Goal: Use online tool/utility: Use online tool/utility

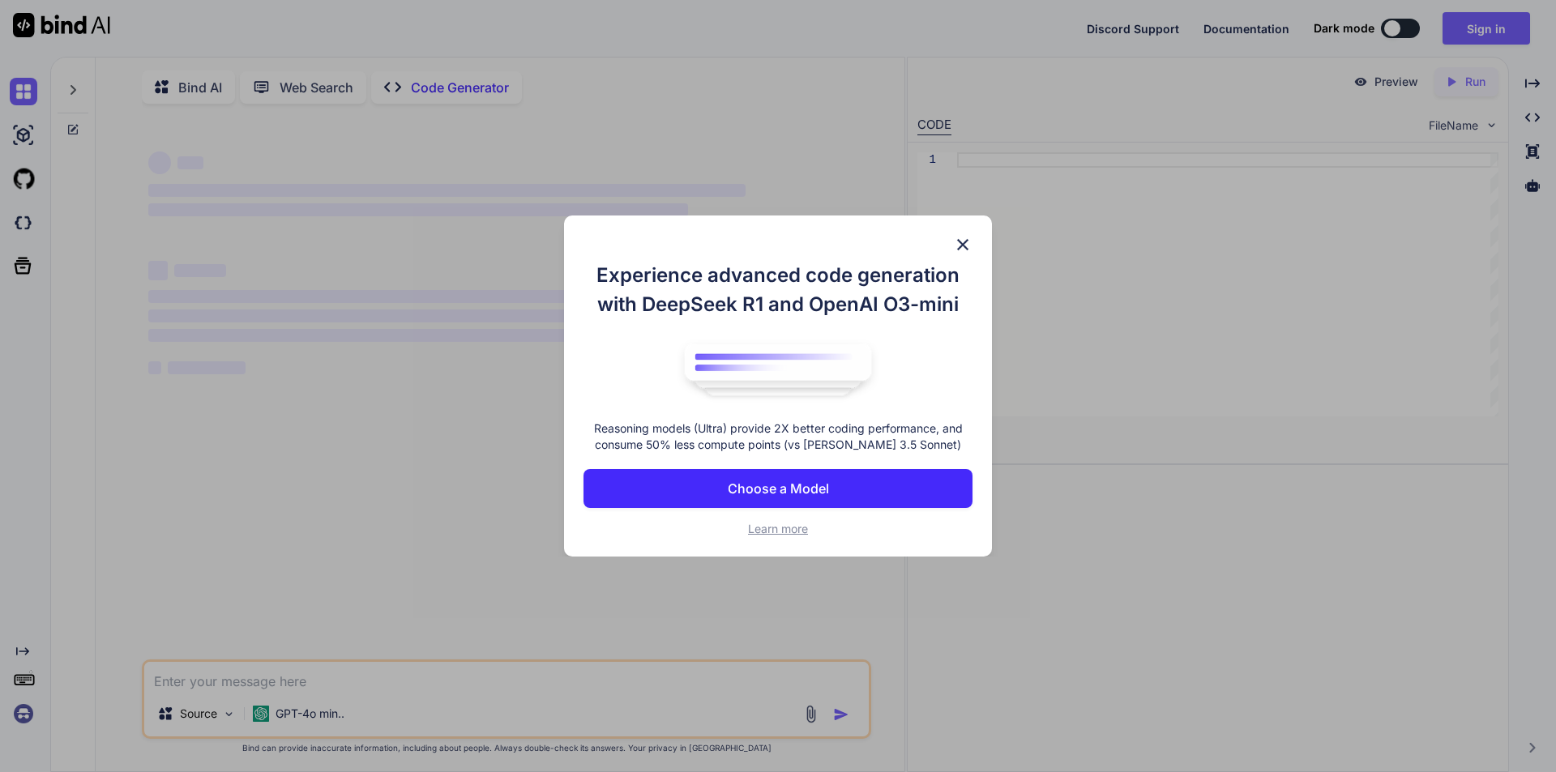
click at [808, 485] on p "Choose a Model" at bounding box center [778, 488] width 101 height 19
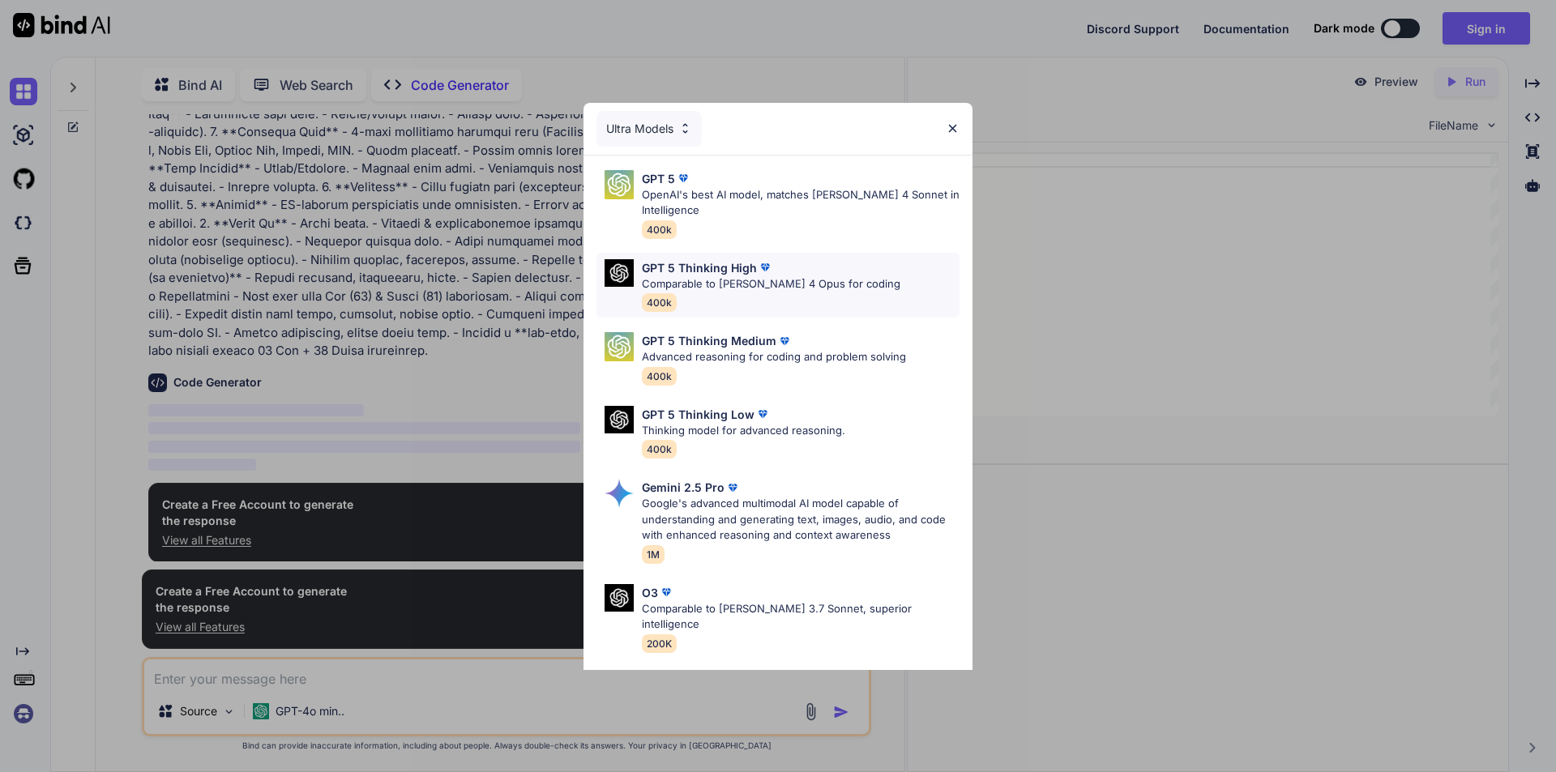
scroll to position [331, 0]
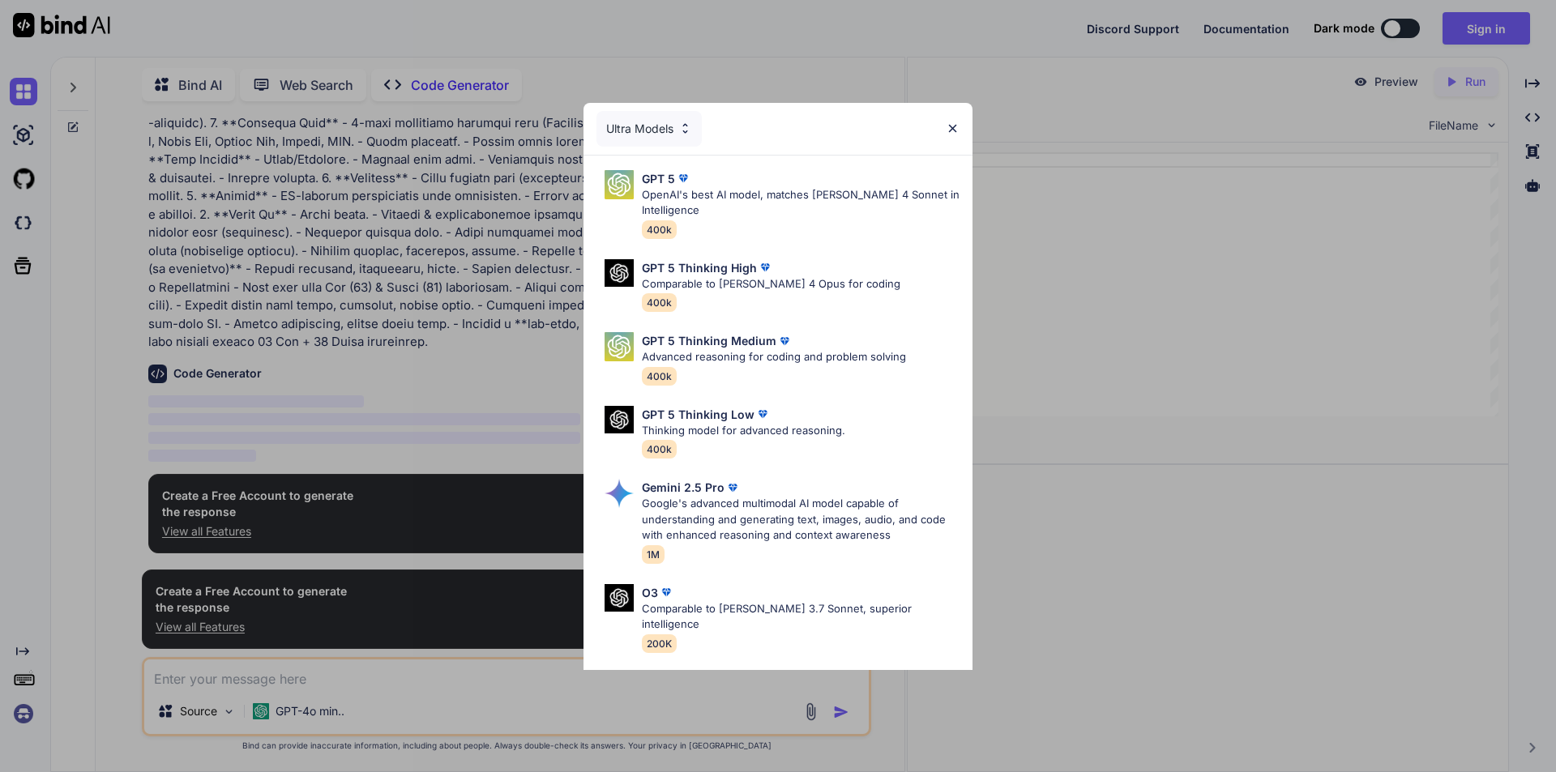
type textarea "x"
click at [1044, 255] on div "Ultra Models GPT 5 OpenAI's best AI model, matches [PERSON_NAME] 4 Sonnet in In…" at bounding box center [778, 386] width 1556 height 772
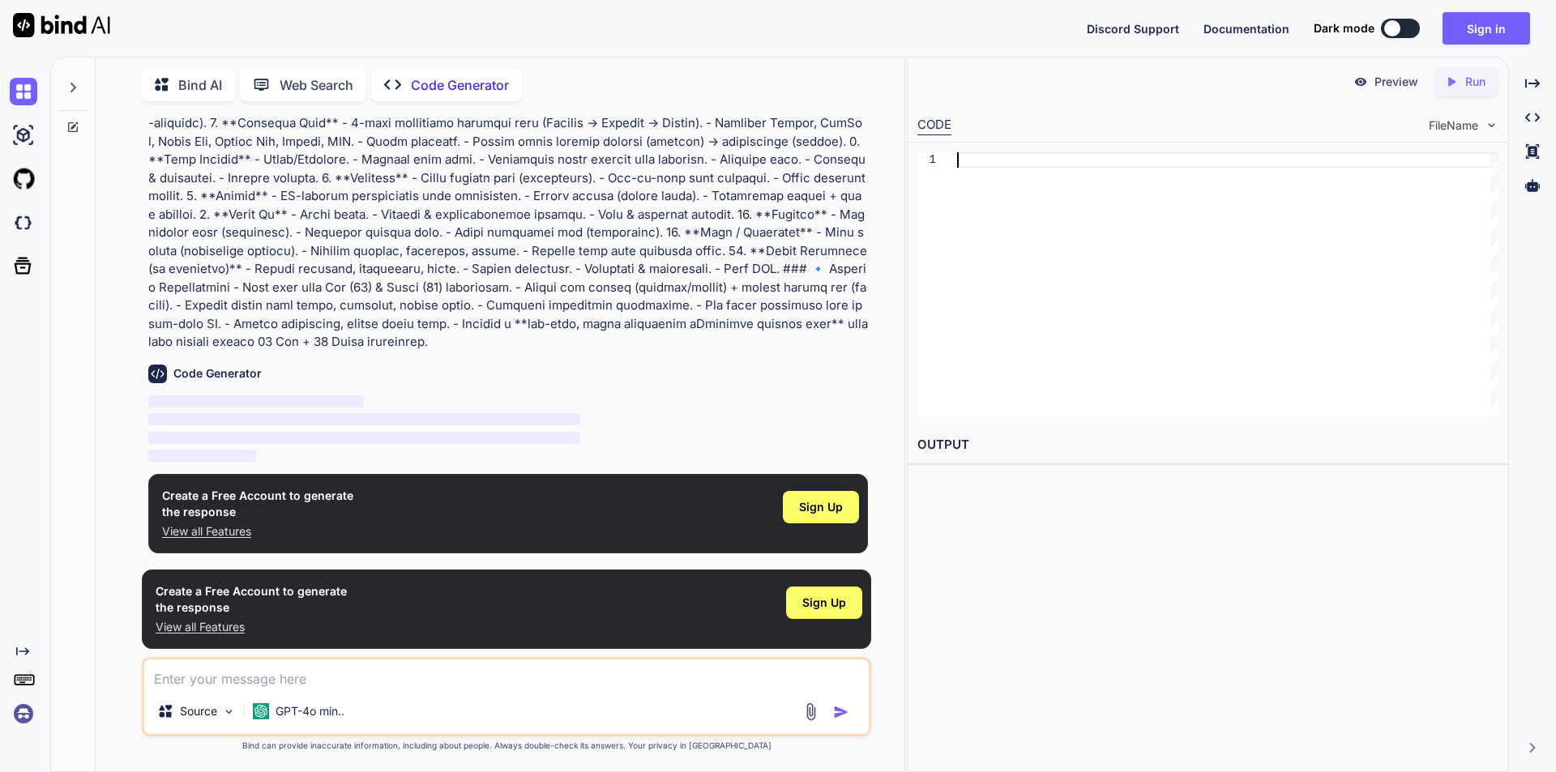
click at [1023, 205] on div at bounding box center [1227, 284] width 541 height 264
drag, startPoint x: 816, startPoint y: 501, endPoint x: 815, endPoint y: 524, distance: 23.5
drag, startPoint x: 815, startPoint y: 524, endPoint x: 667, endPoint y: 460, distance: 161.5
click at [666, 460] on p "‌" at bounding box center [507, 456] width 719 height 19
click at [819, 506] on span "Sign Up" at bounding box center [821, 507] width 44 height 16
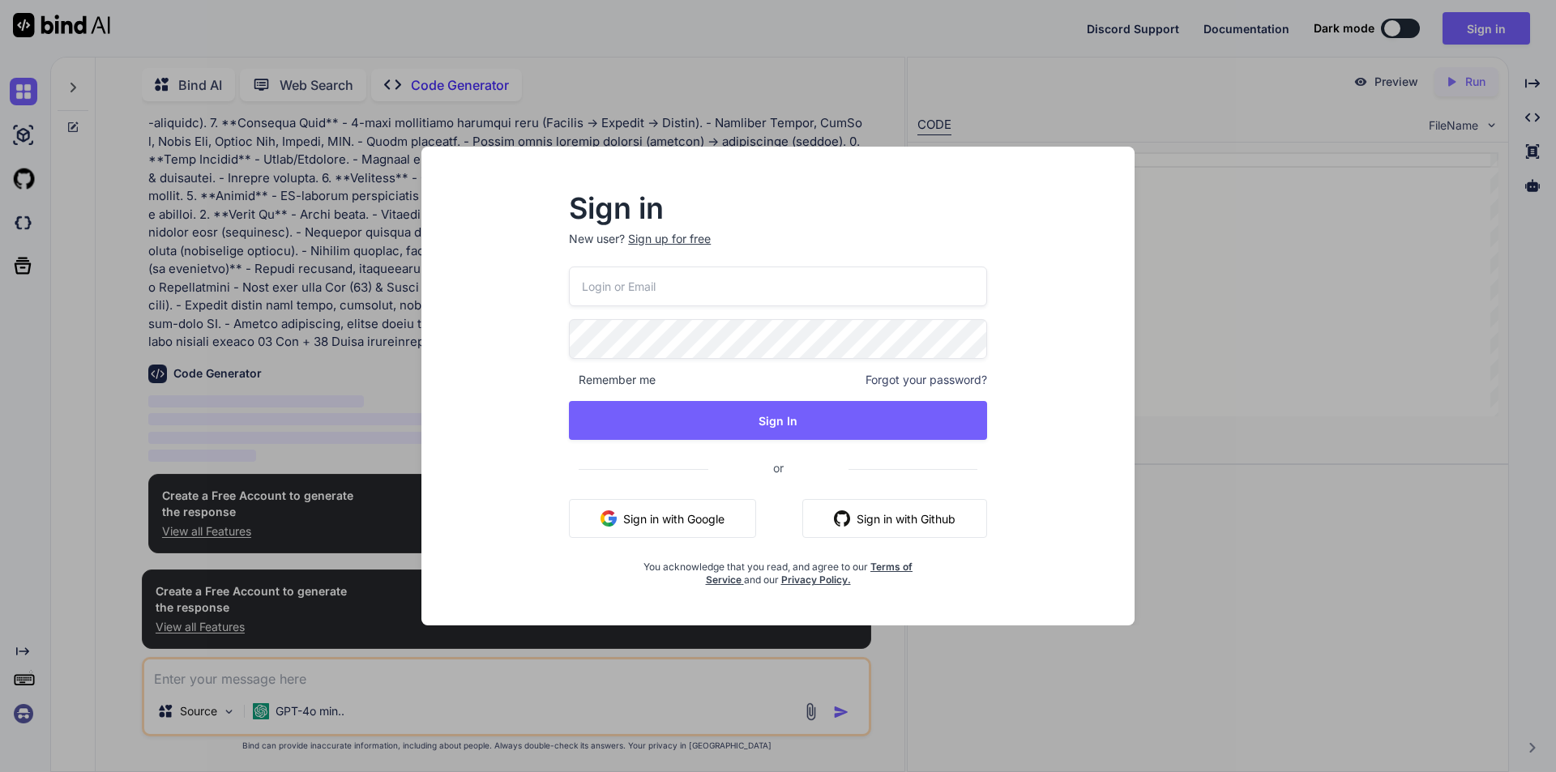
click at [729, 521] on button "Sign in with Google" at bounding box center [662, 518] width 187 height 39
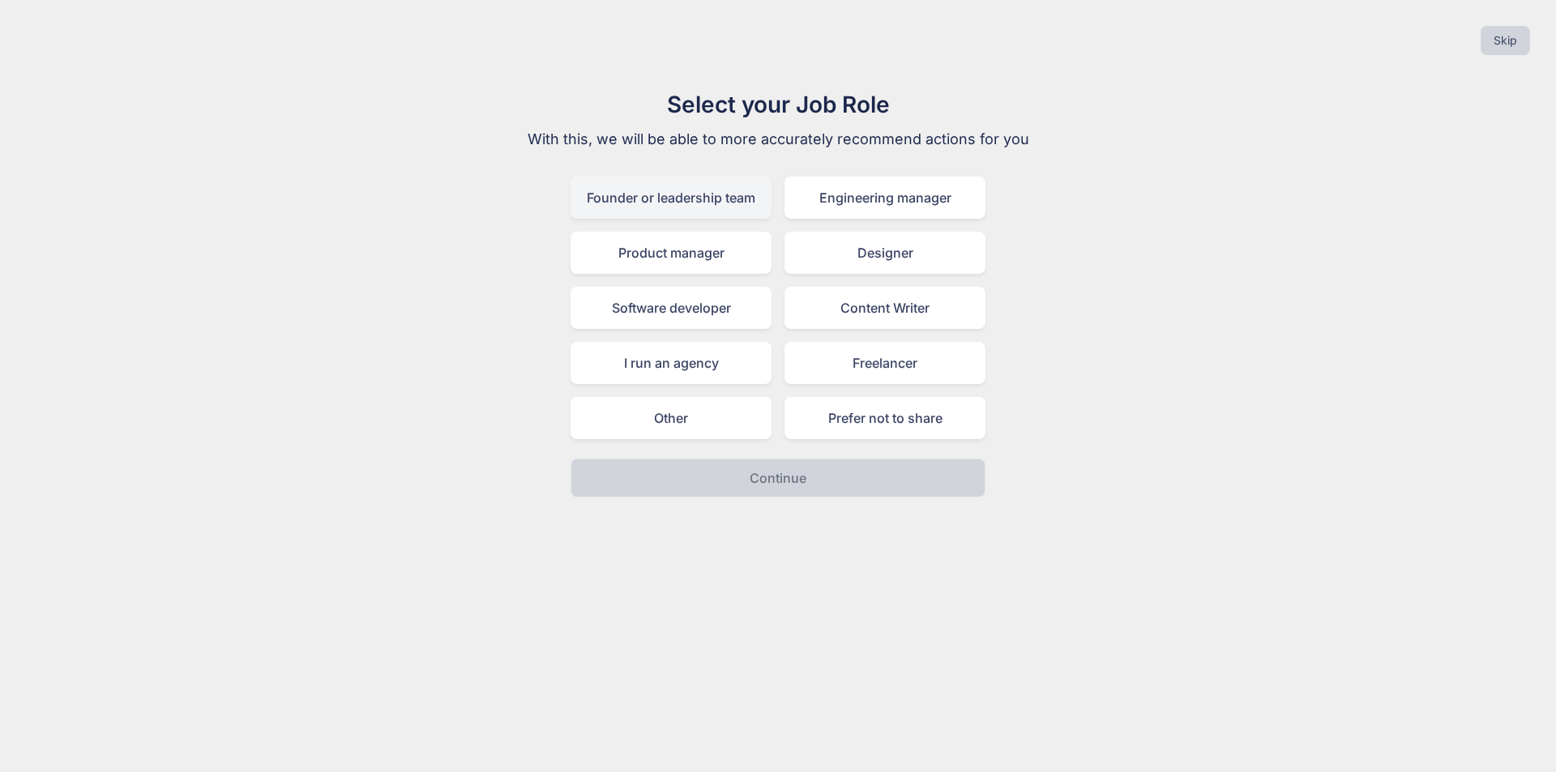
click at [690, 194] on div "Founder or leadership team" at bounding box center [670, 198] width 201 height 42
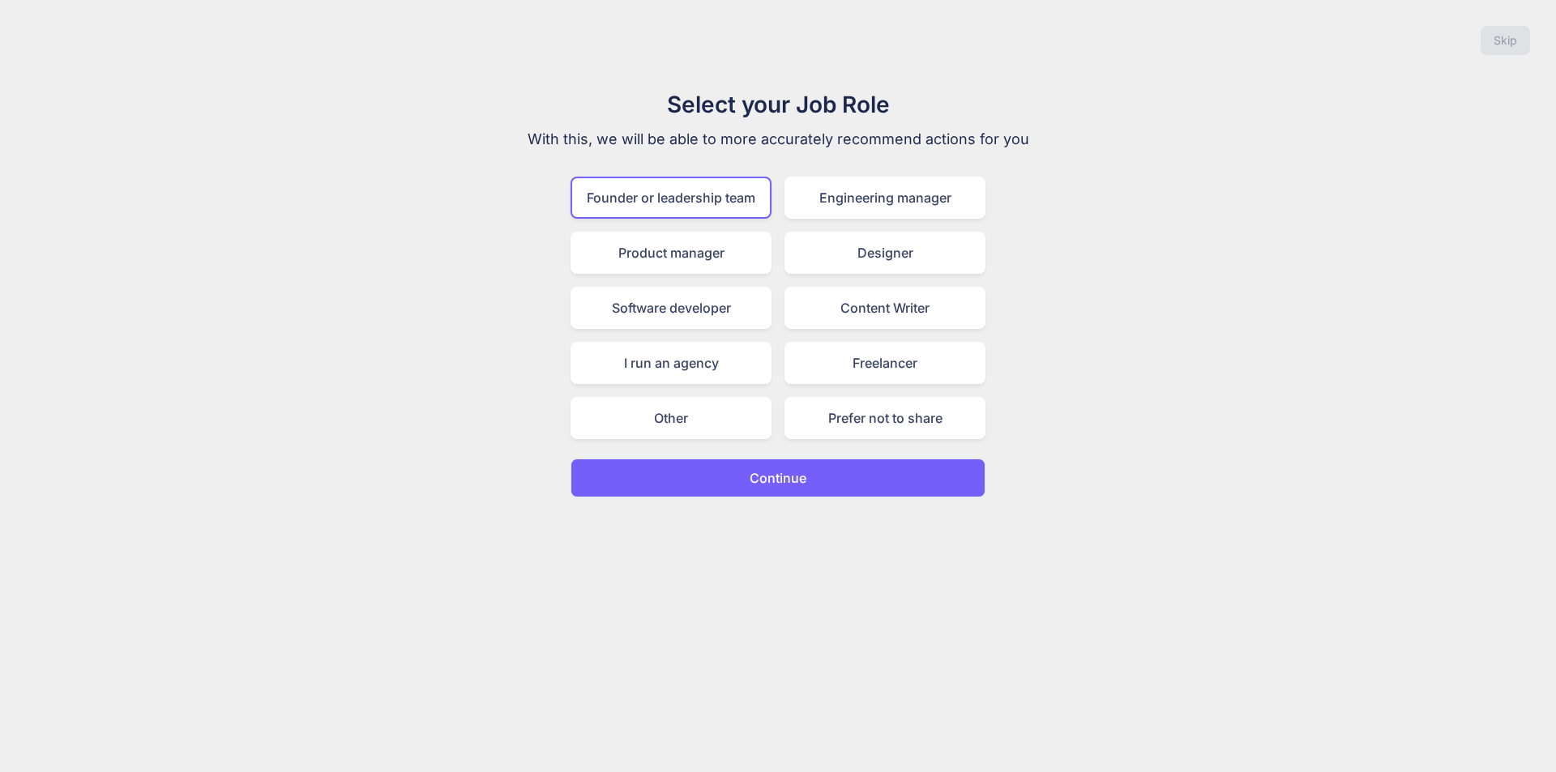
click at [768, 485] on p "Continue" at bounding box center [777, 477] width 57 height 19
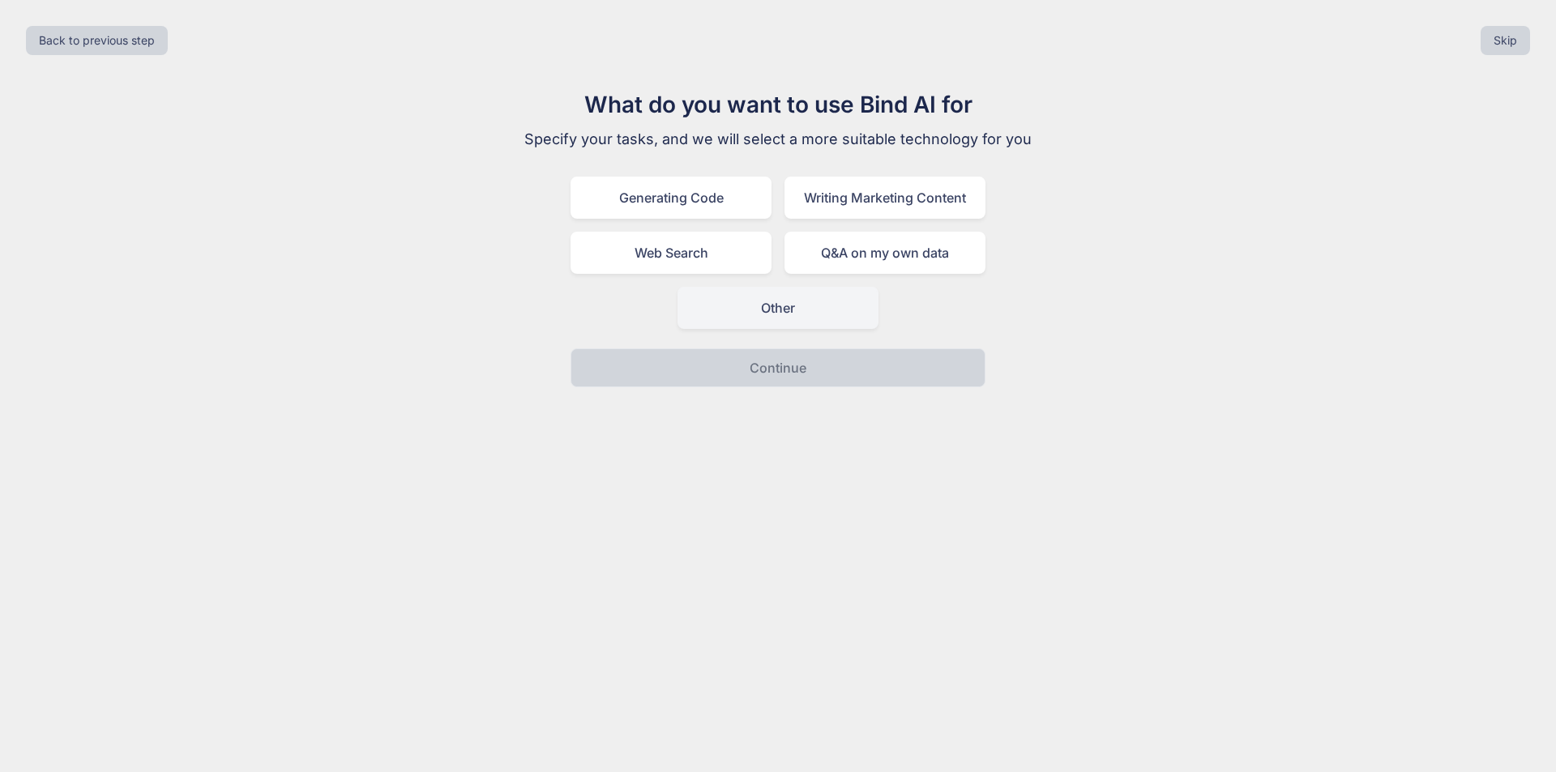
click at [761, 309] on div "Other" at bounding box center [777, 308] width 201 height 42
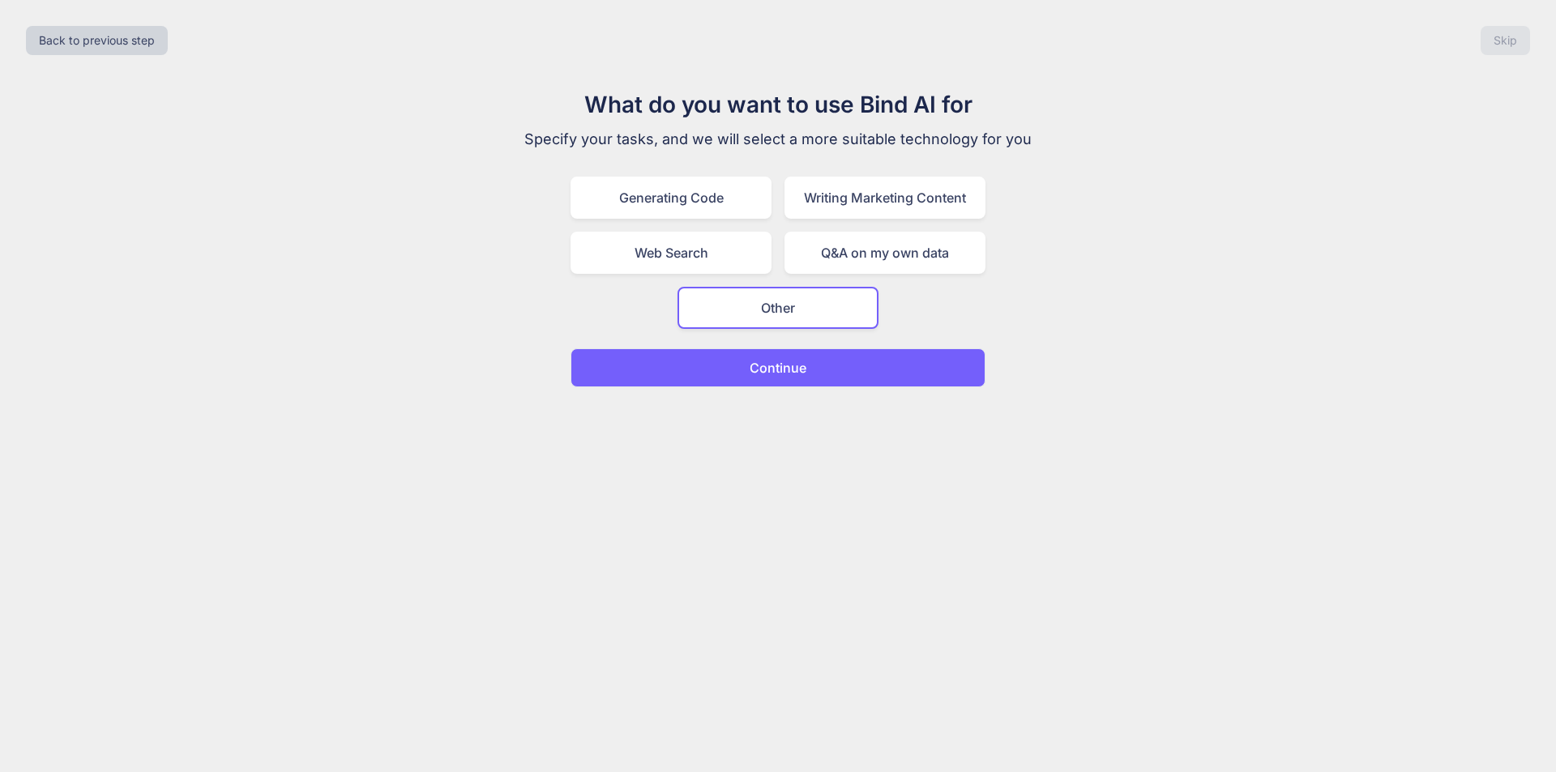
click at [761, 365] on p "Continue" at bounding box center [777, 367] width 57 height 19
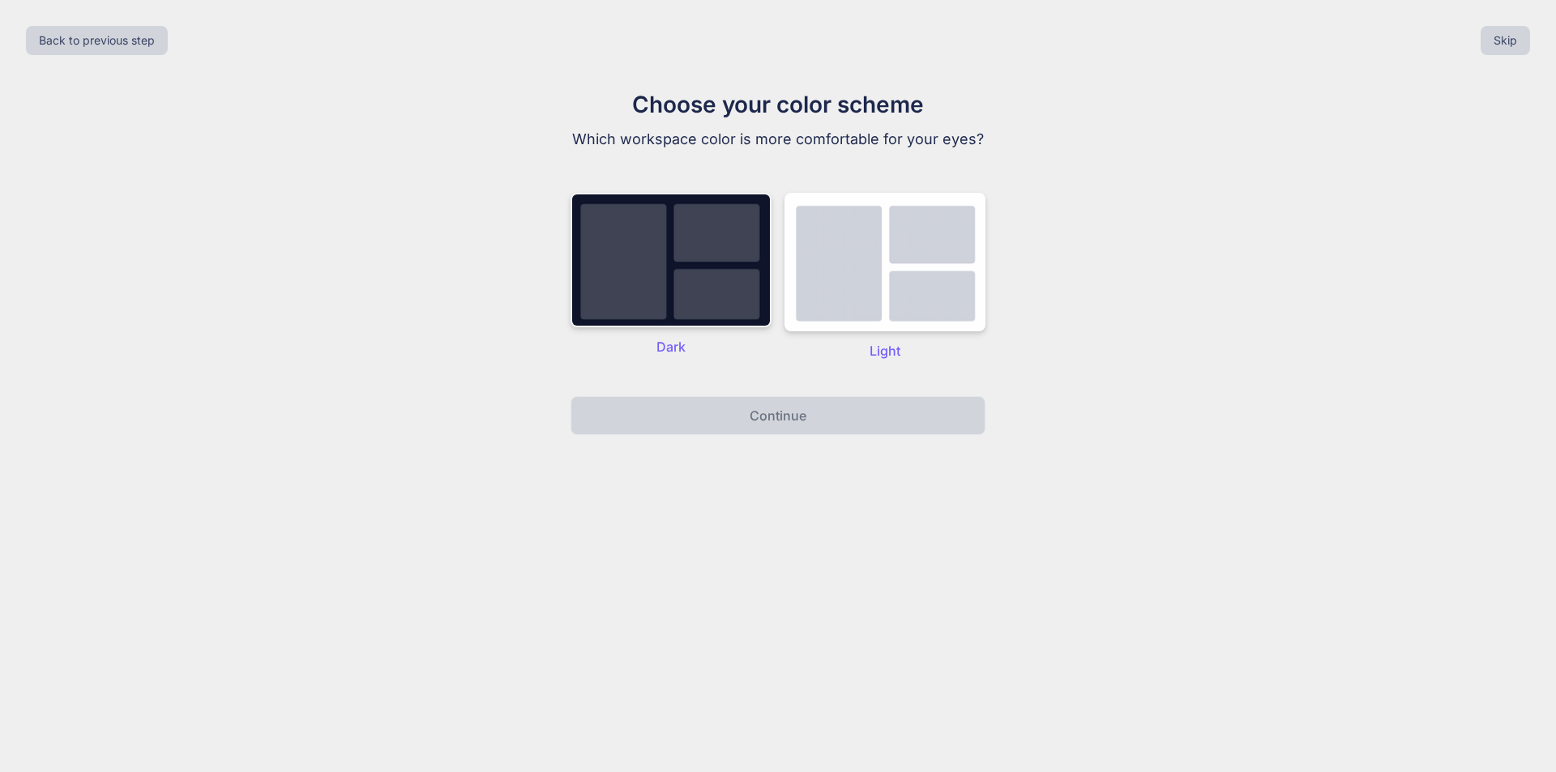
click at [683, 273] on img at bounding box center [670, 260] width 201 height 134
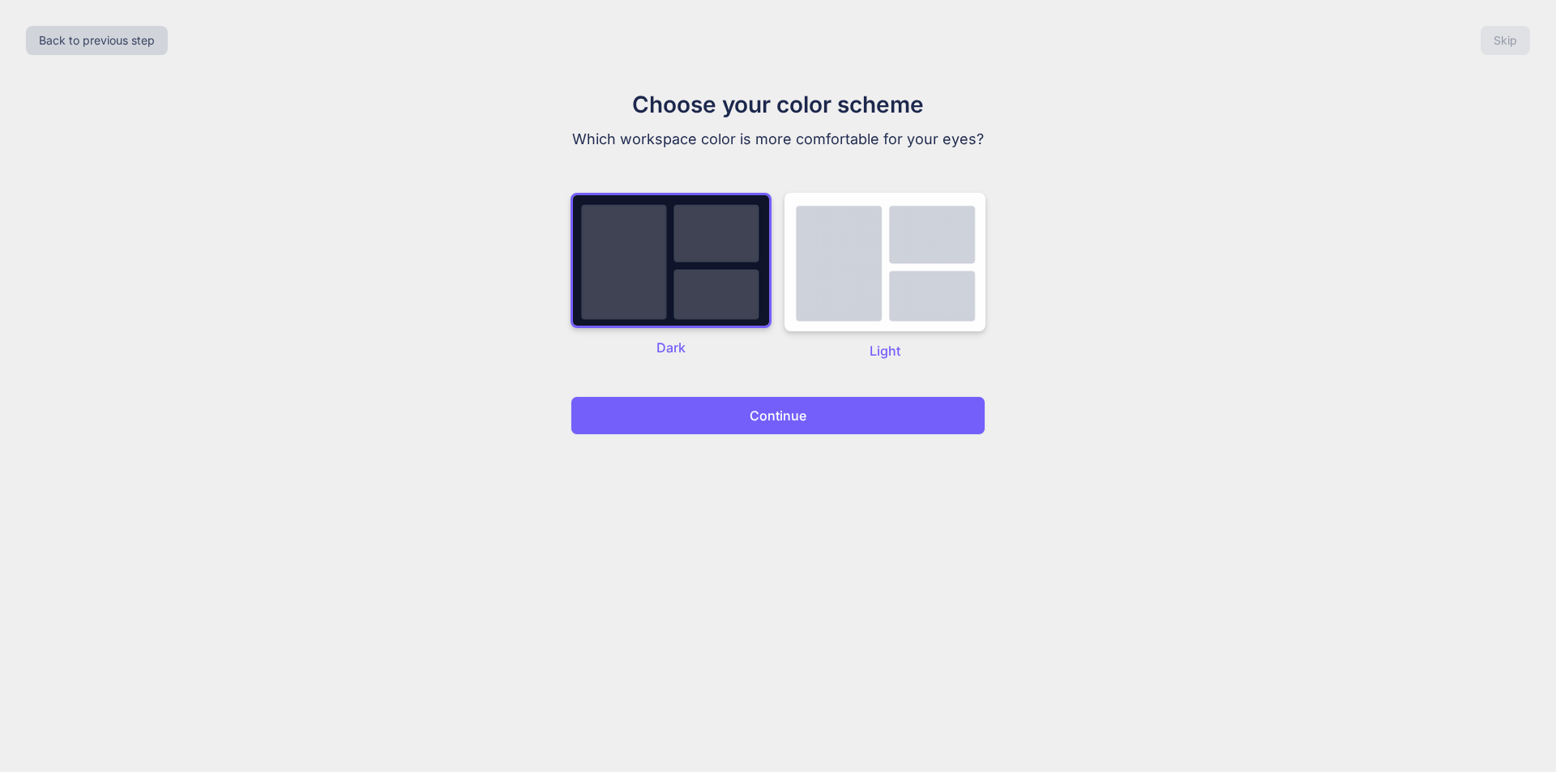
click at [817, 415] on button "Continue" at bounding box center [777, 415] width 415 height 39
click at [767, 409] on p "Continue" at bounding box center [777, 415] width 57 height 19
click at [754, 419] on p "Continue" at bounding box center [777, 415] width 57 height 19
click at [779, 417] on p "Continue" at bounding box center [777, 415] width 57 height 19
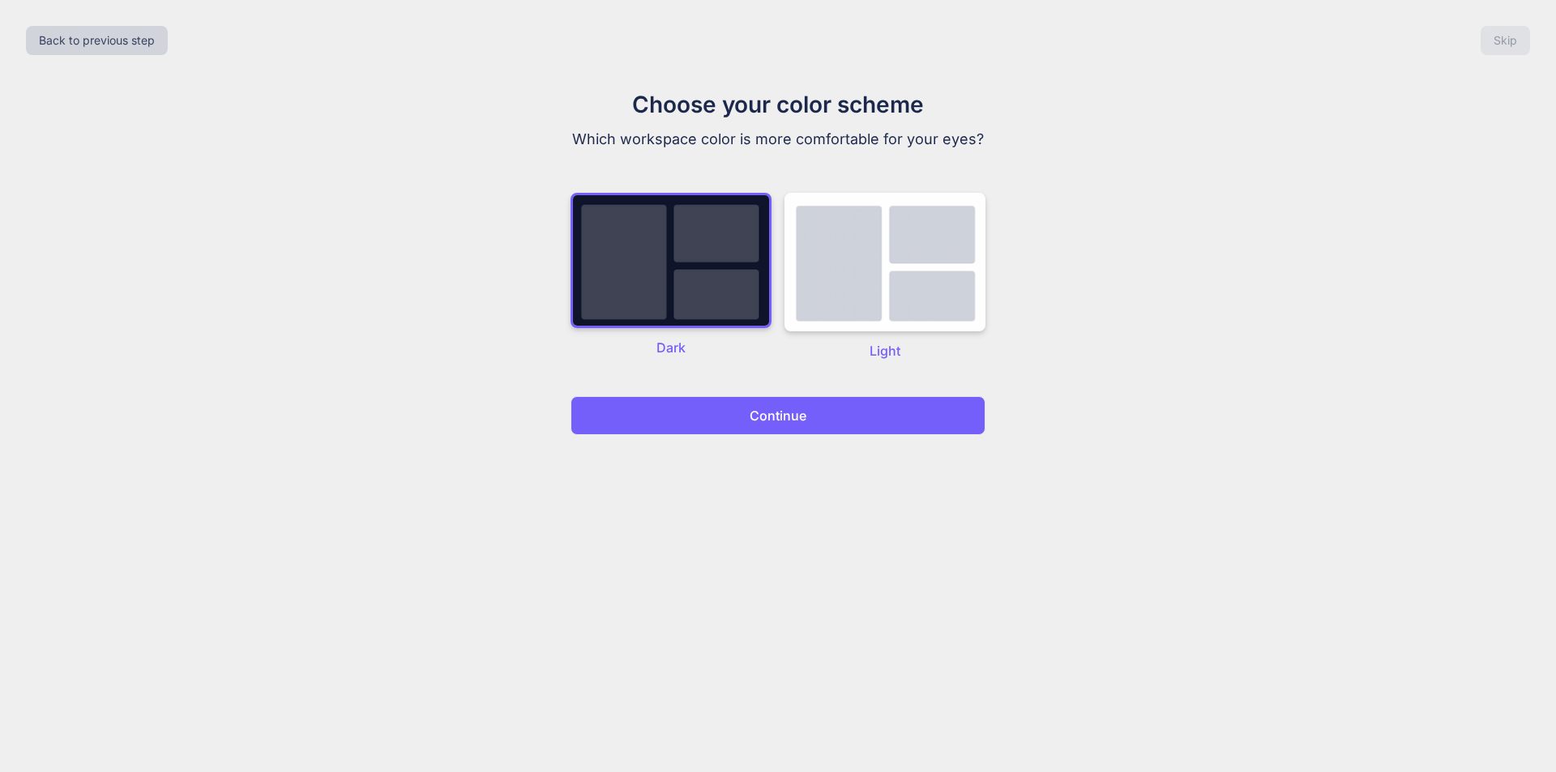
drag, startPoint x: 779, startPoint y: 419, endPoint x: 770, endPoint y: 417, distance: 9.1
click at [773, 419] on p "Continue" at bounding box center [777, 415] width 57 height 19
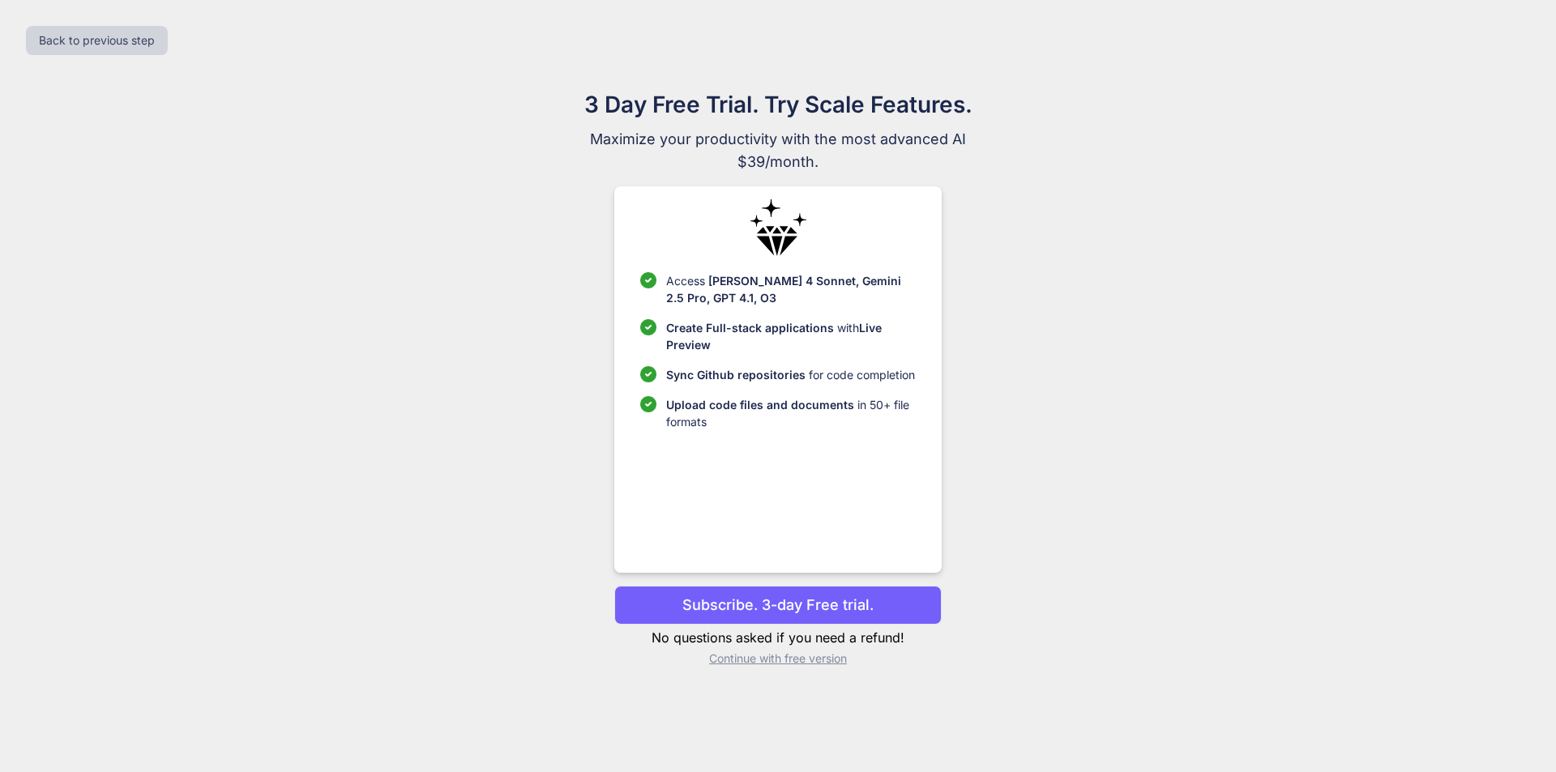
click at [778, 666] on p "Continue with free version" at bounding box center [777, 659] width 327 height 16
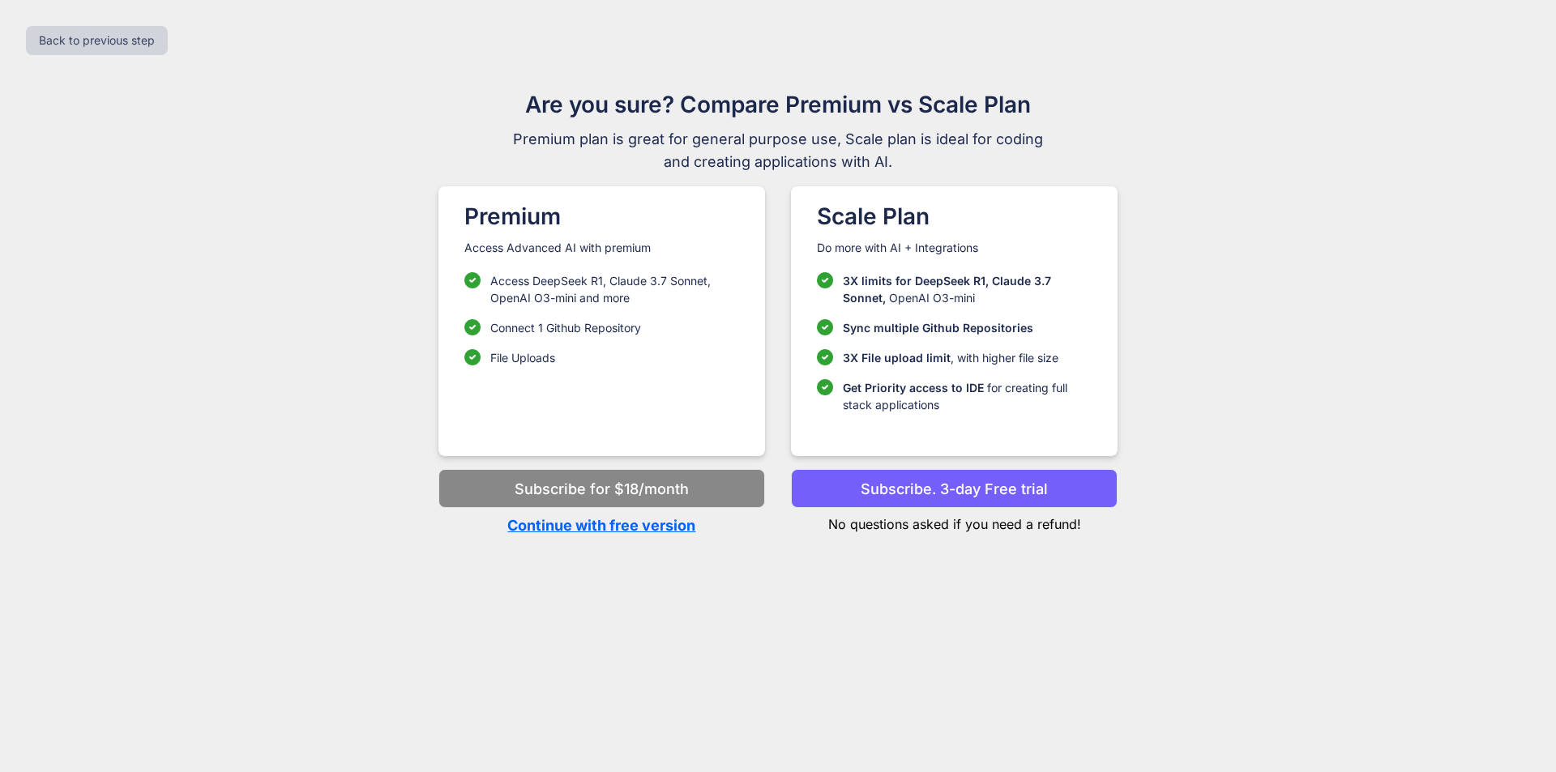
click at [625, 530] on p "Continue with free version" at bounding box center [601, 525] width 327 height 22
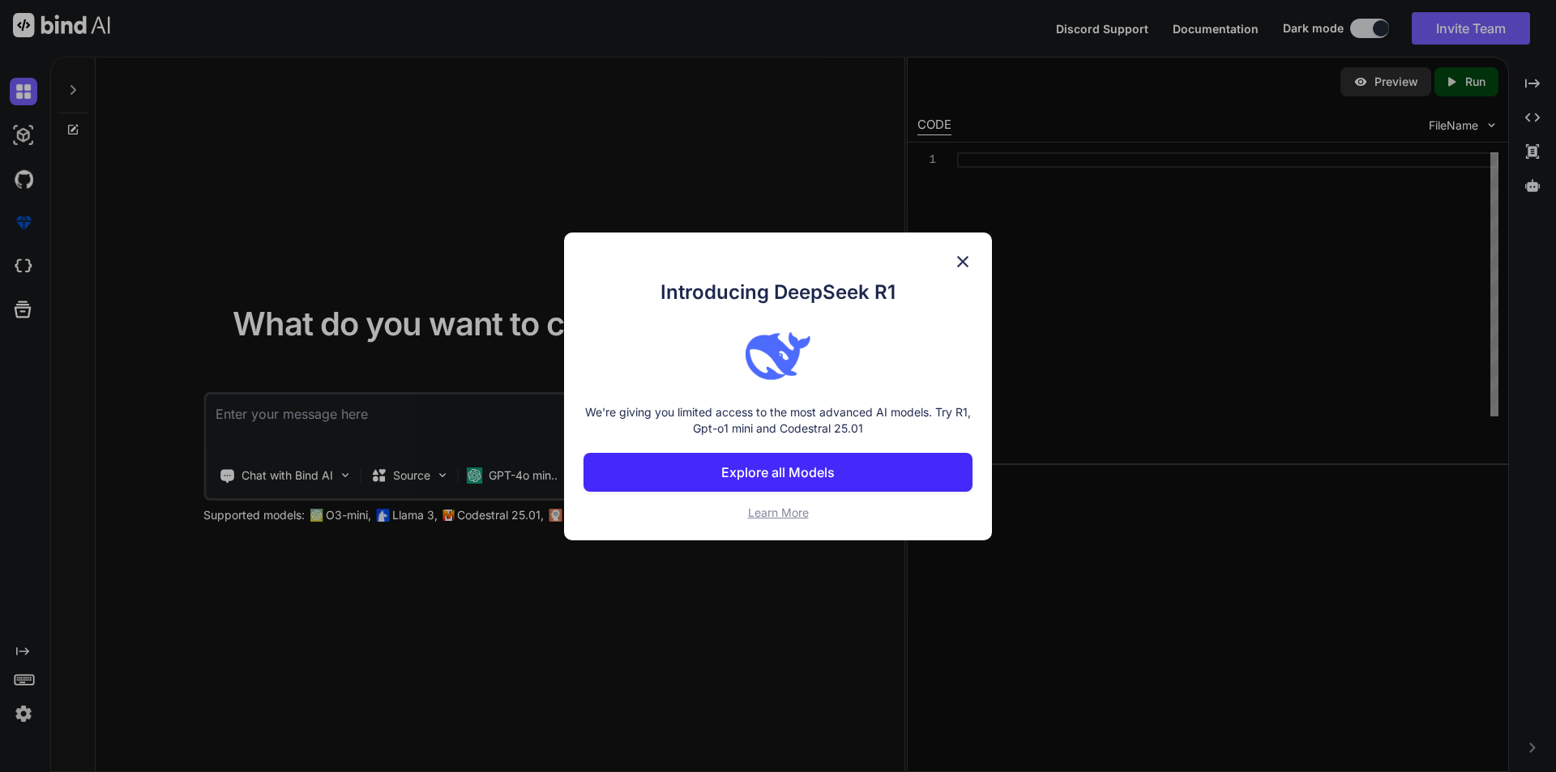
click at [969, 254] on img at bounding box center [962, 261] width 19 height 19
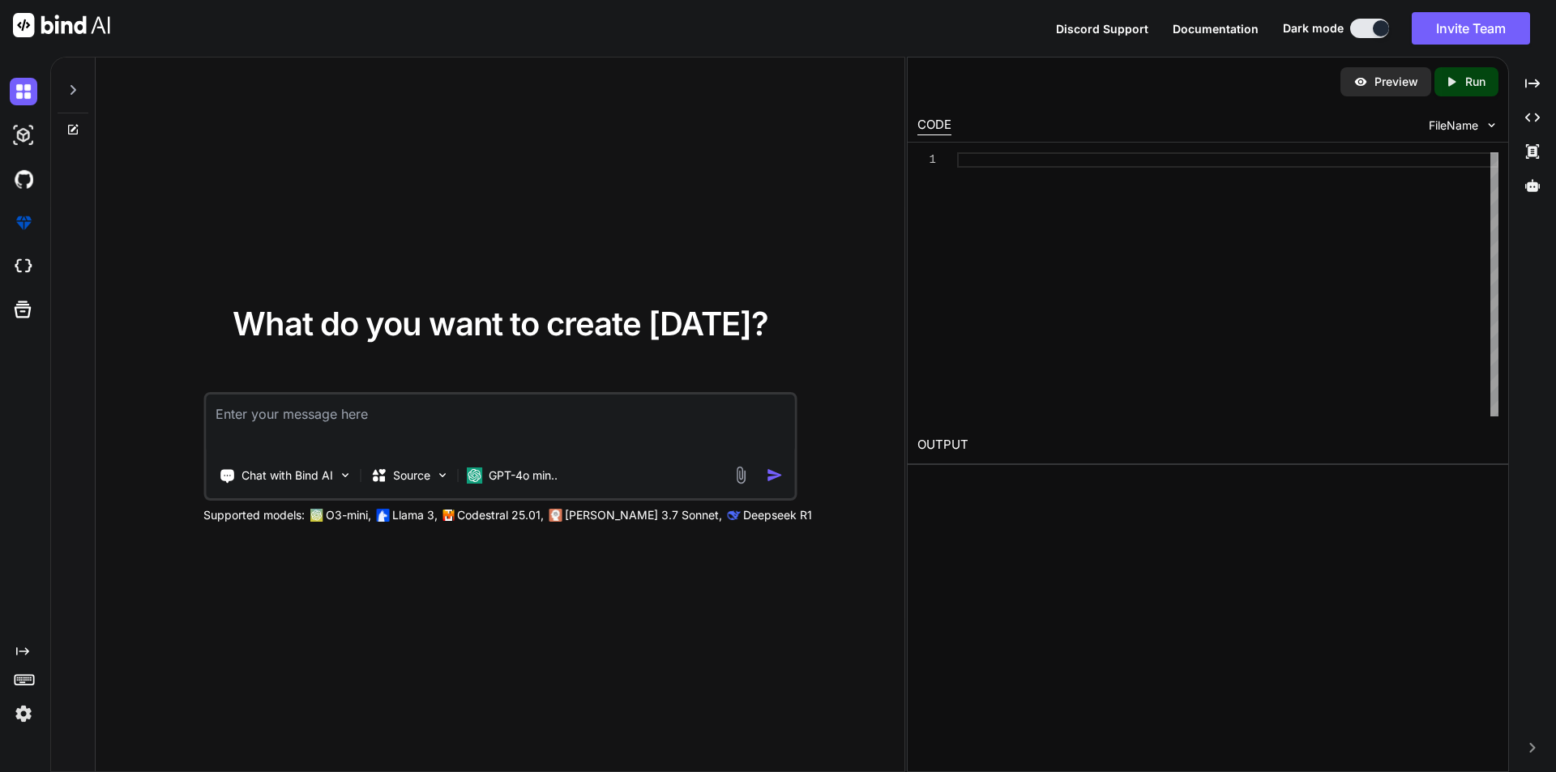
click at [482, 409] on textarea at bounding box center [500, 425] width 588 height 60
paste textarea "Lorem i dolorsit, ametconsec, adi elitseddoe-tempo incidid uTlaboree dolorem al…"
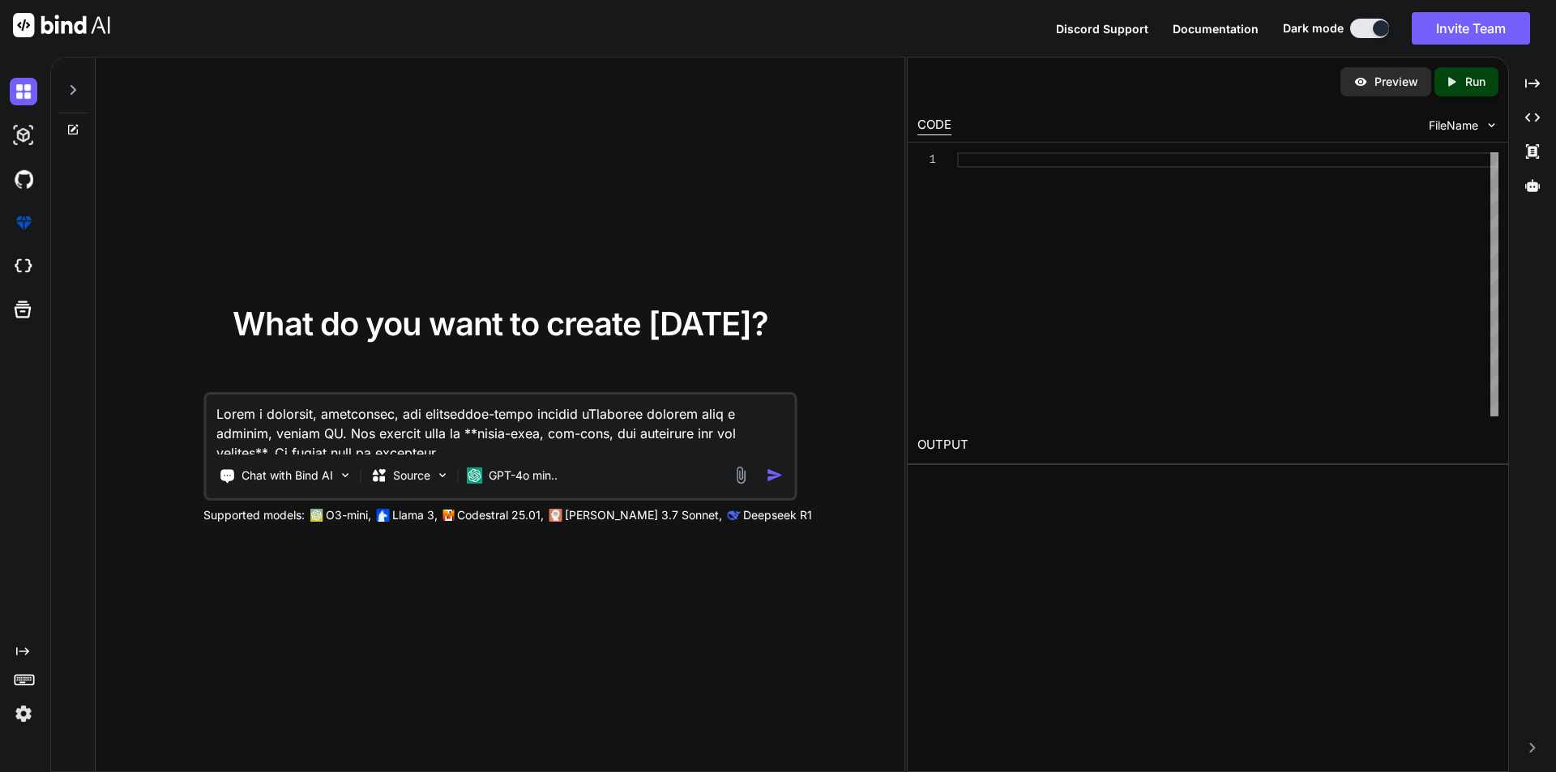
scroll to position [1850, 0]
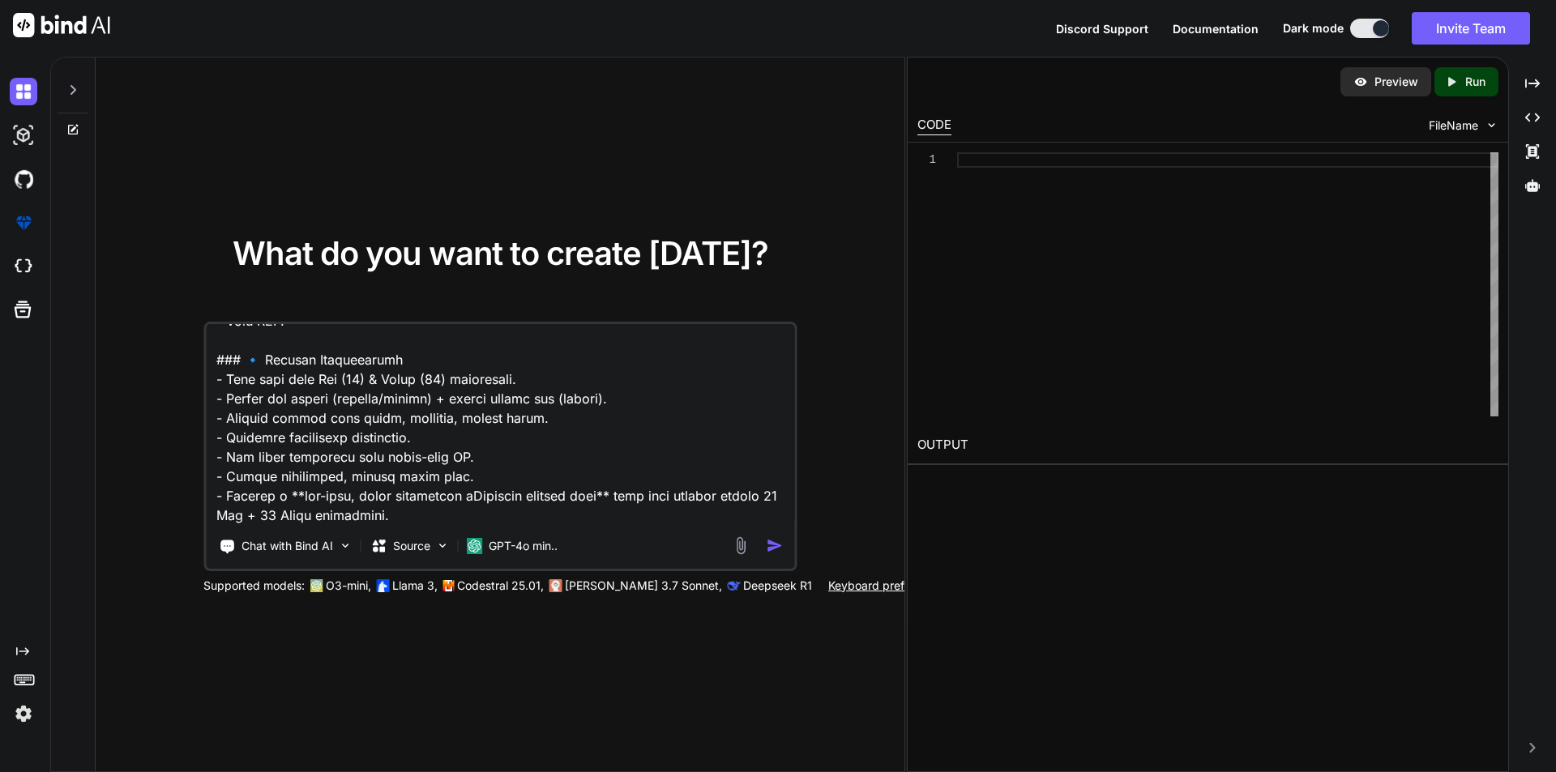
type textarea "Lorem i dolorsit, ametconsec, adi elitseddoe-tempo incidid uTlaboree dolorem al…"
click at [771, 549] on img "button" at bounding box center [774, 545] width 17 height 17
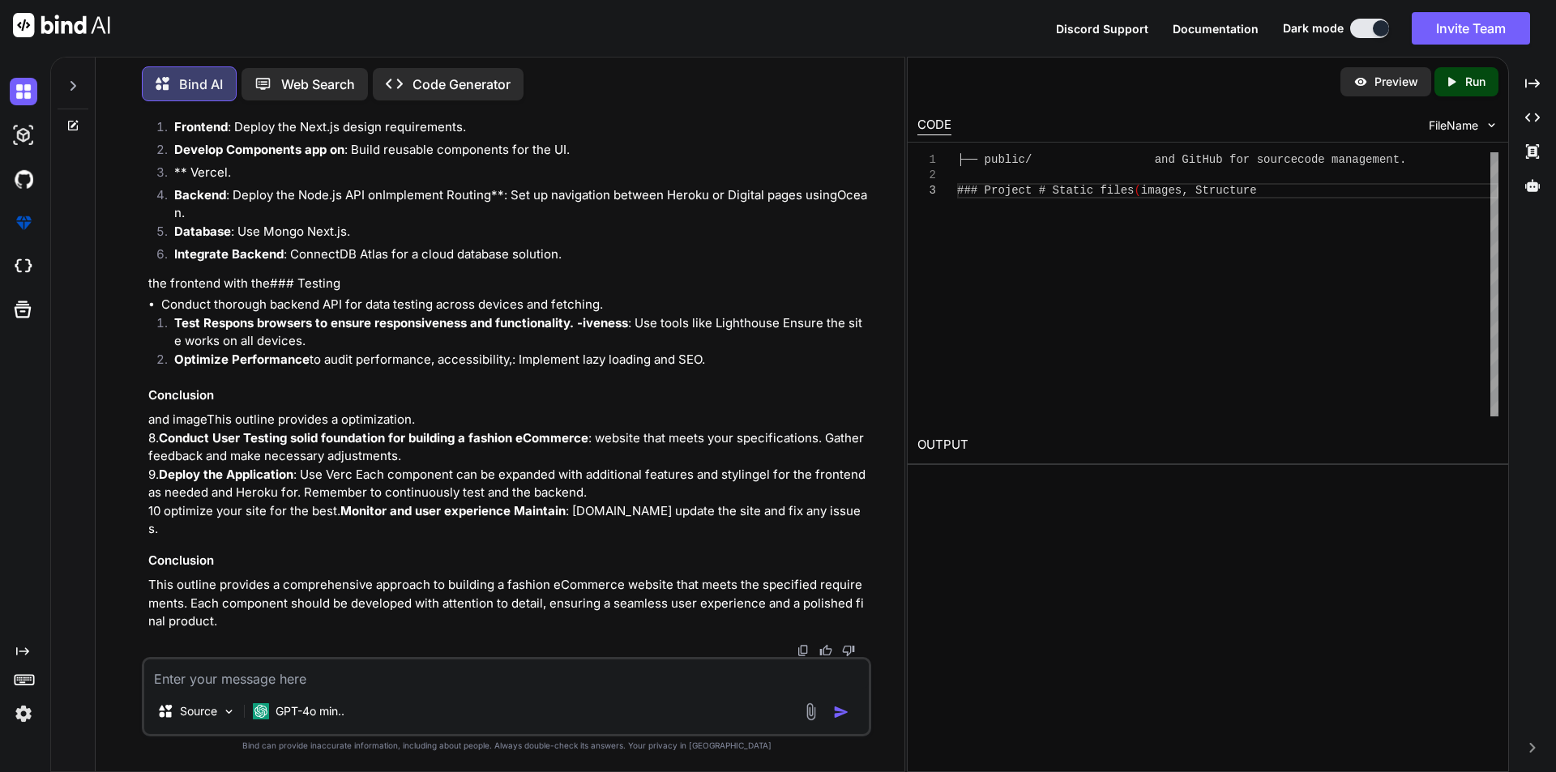
scroll to position [4613, 0]
drag, startPoint x: 521, startPoint y: 571, endPoint x: 654, endPoint y: 571, distance: 132.9
click at [754, 577] on p "This outline provides a comprehensive approach to building a fashion eCommerce …" at bounding box center [507, 603] width 719 height 55
drag, startPoint x: 831, startPoint y: 584, endPoint x: 894, endPoint y: 587, distance: 63.3
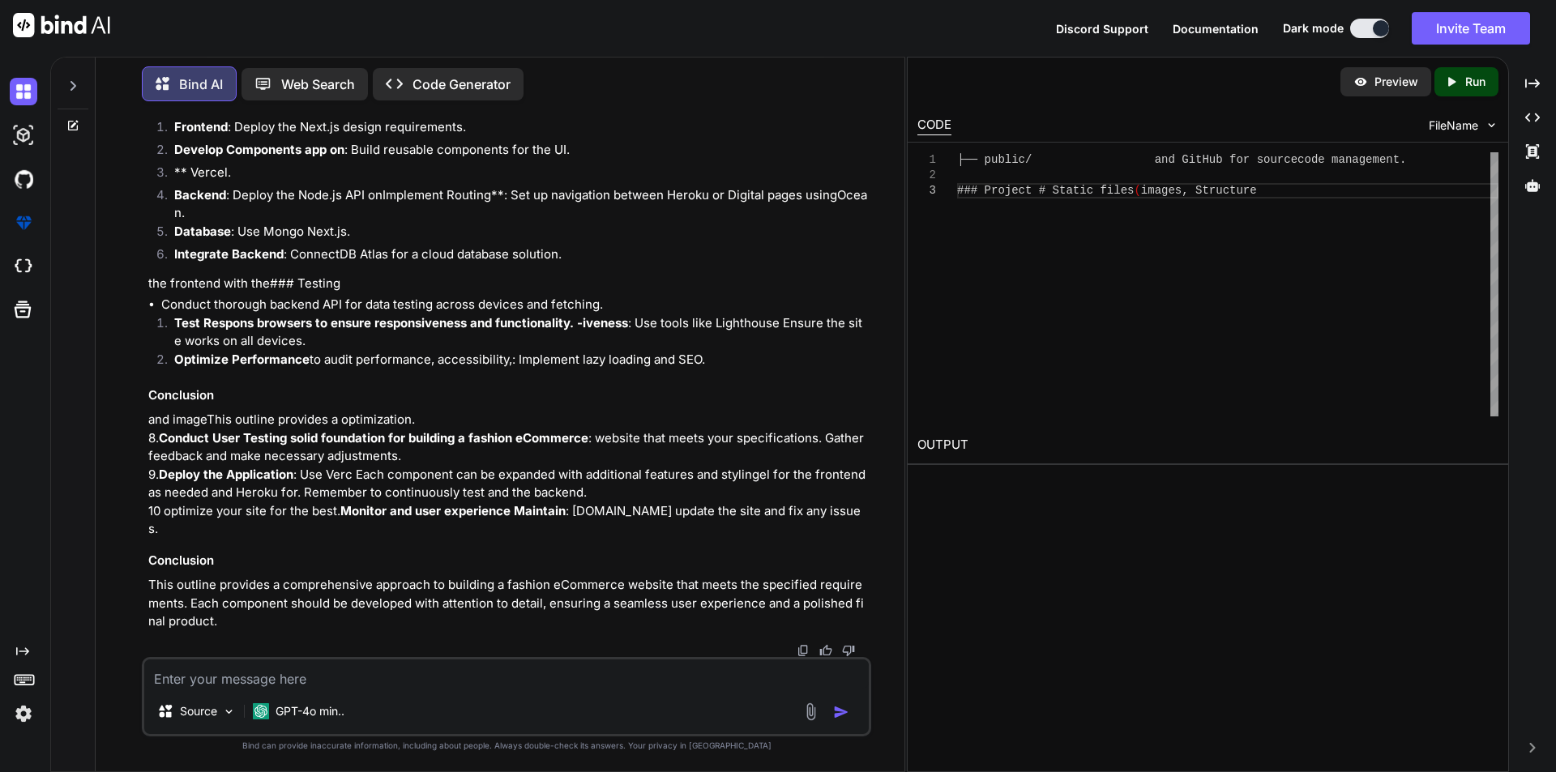
click at [846, 587] on p "This outline provides a comprehensive approach to building a fashion eCommerce …" at bounding box center [507, 603] width 719 height 55
drag, startPoint x: 224, startPoint y: 625, endPoint x: 335, endPoint y: 603, distance: 113.9
click at [280, 617] on p "This outline provides a comprehensive approach to building a fashion eCommerce …" at bounding box center [507, 603] width 719 height 55
drag, startPoint x: 362, startPoint y: 601, endPoint x: 382, endPoint y: 604, distance: 19.6
click at [378, 603] on p "This outline provides a comprehensive approach to building a fashion eCommerce …" at bounding box center [507, 603] width 719 height 55
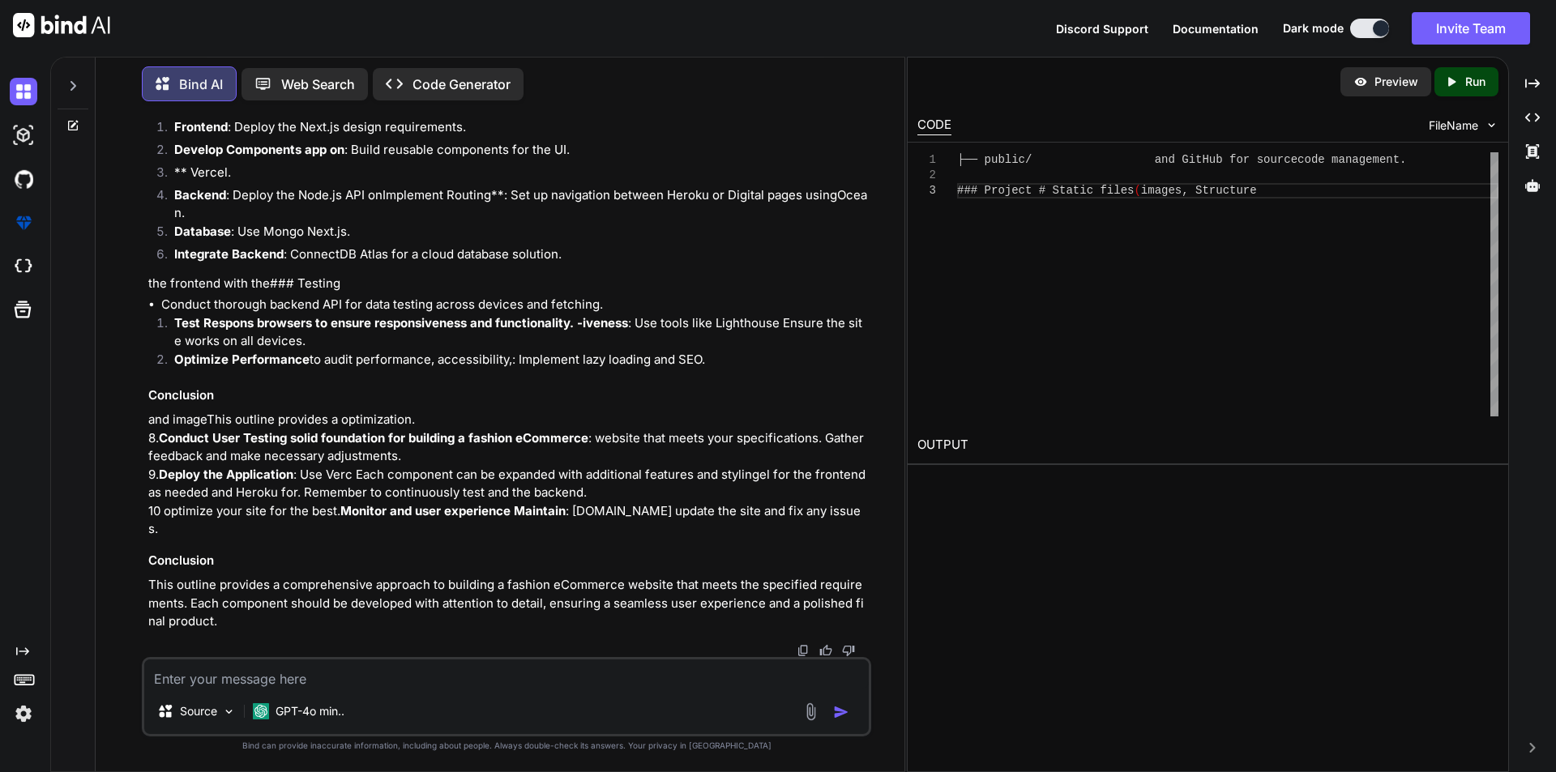
click at [510, 604] on p "This outline provides a comprehensive approach to building a fashion eCommerce …" at bounding box center [507, 603] width 719 height 55
click at [637, 608] on p "This outline provides a comprehensive approach to building a fashion eCommerce …" at bounding box center [507, 603] width 719 height 55
click at [739, 608] on p "This outline provides a comprehensive approach to building a fashion eCommerce …" at bounding box center [507, 603] width 719 height 55
click at [403, 696] on div "Source GPT-4o min.." at bounding box center [506, 714] width 724 height 39
click at [391, 672] on textarea at bounding box center [506, 674] width 724 height 29
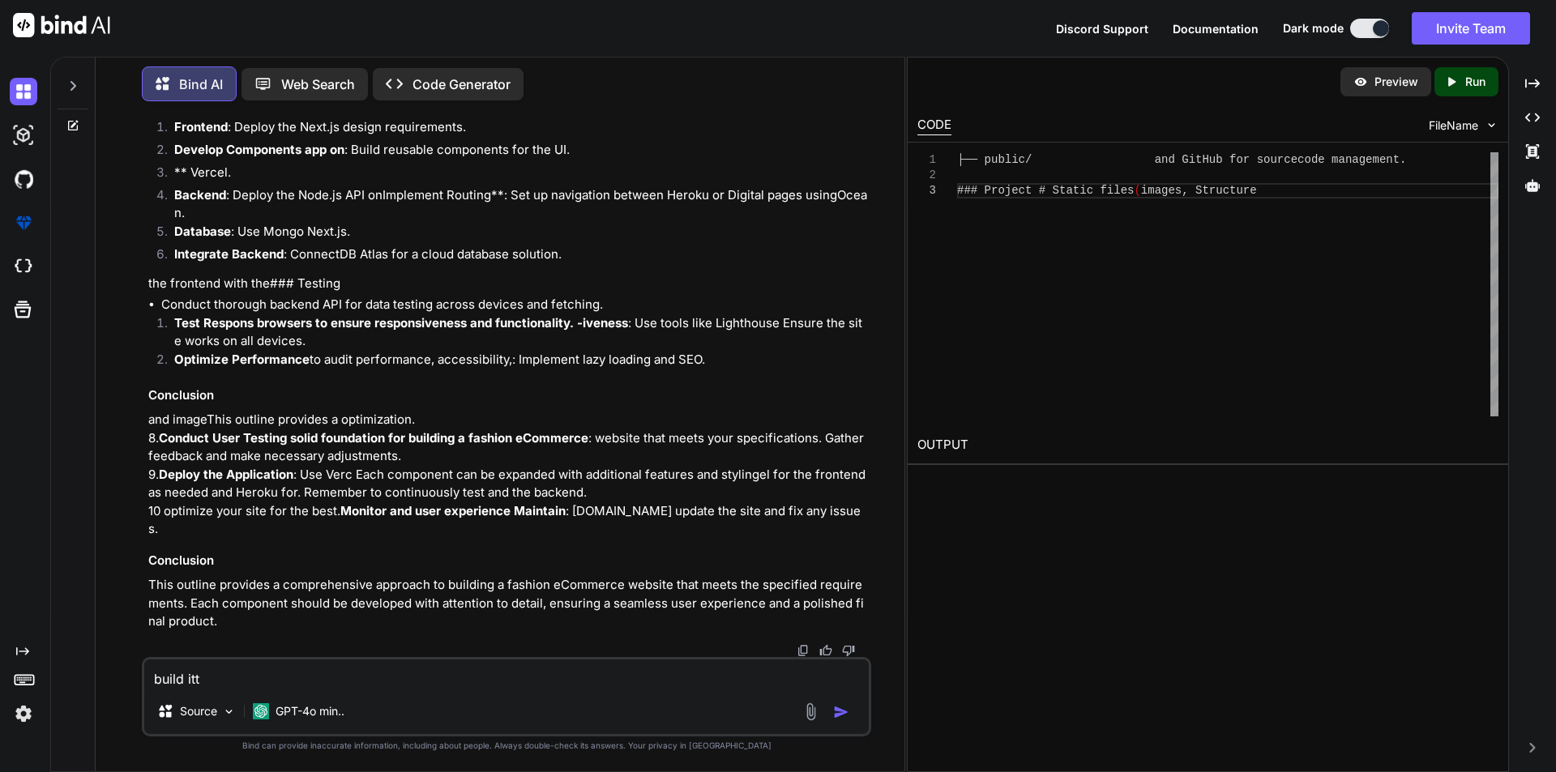
type textarea "build it"
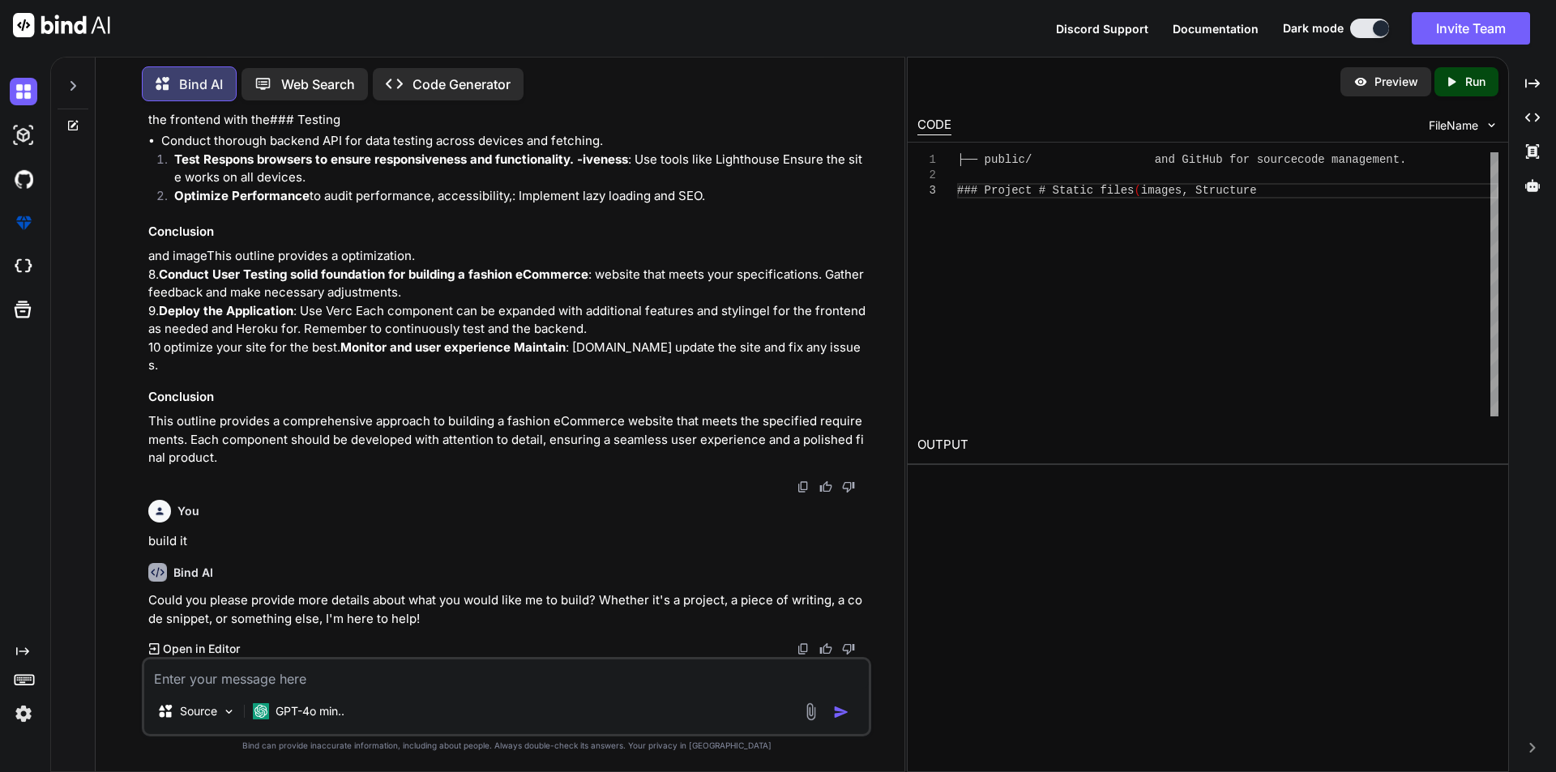
scroll to position [4777, 0]
click at [213, 645] on p "Open in Editor" at bounding box center [201, 649] width 77 height 16
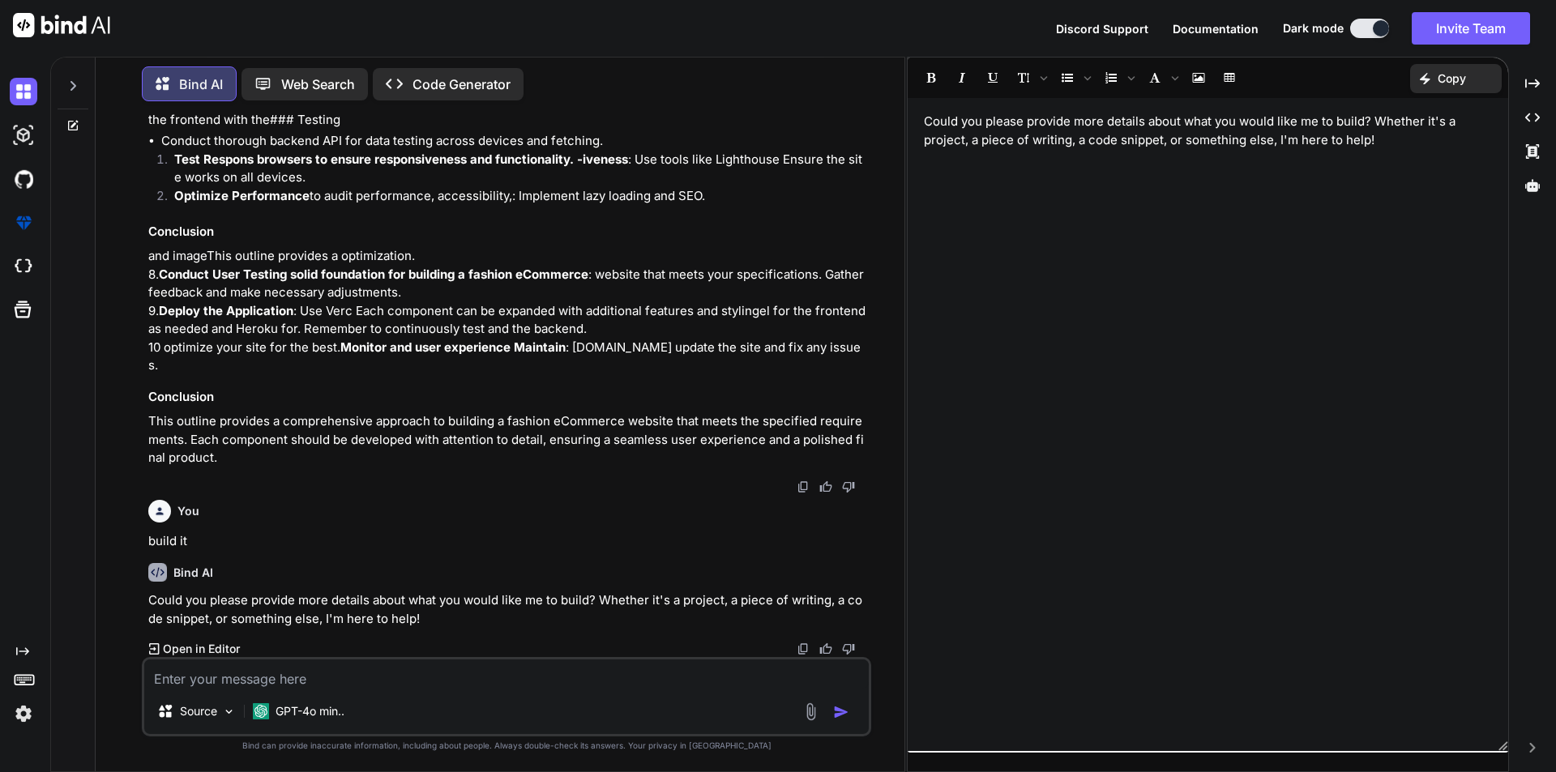
click at [1415, 134] on p "Could you please provide more details about what you would like me to build? Wh…" at bounding box center [1208, 131] width 568 height 36
click at [1432, 117] on p "Could you please provide more details about what you would like me to build? Wh…" at bounding box center [1208, 131] width 568 height 36
drag, startPoint x: 1046, startPoint y: 146, endPoint x: 1250, endPoint y: 137, distance: 204.4
click at [1250, 137] on p "Could you please provide more details about what you would like me to build? Wh…" at bounding box center [1208, 131] width 568 height 36
click at [1210, 199] on div "Could you please provide more details about what you would like me to build? Wh…" at bounding box center [1207, 424] width 600 height 637
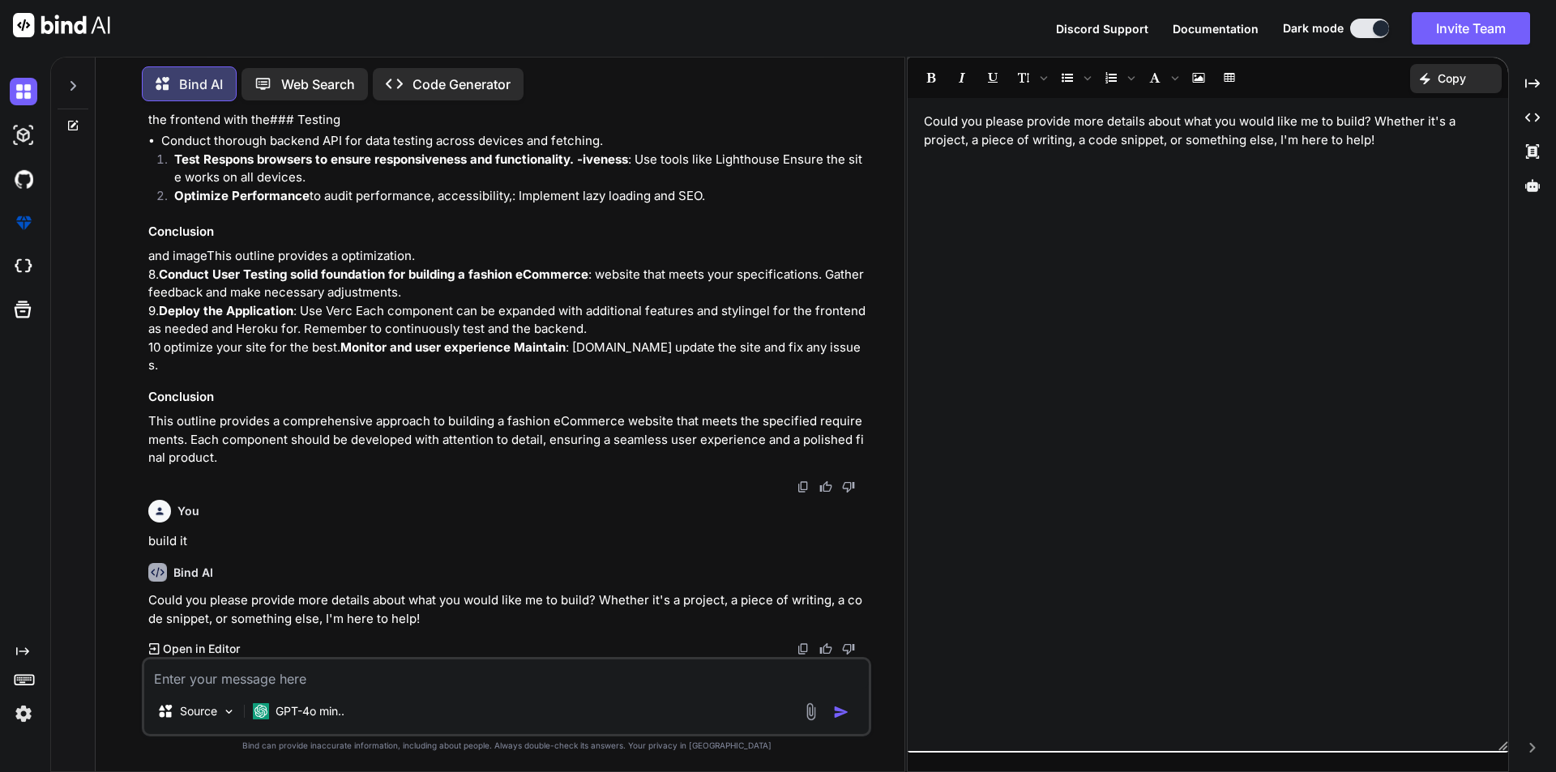
click at [1362, 132] on p "Could you please provide more details about what you would like me to build? Wh…" at bounding box center [1208, 131] width 568 height 36
click at [1415, 134] on p "Could you please provide more details about what you would like me to build? Wh…" at bounding box center [1208, 131] width 568 height 36
click at [1479, 26] on button "Invite Team" at bounding box center [1470, 28] width 118 height 32
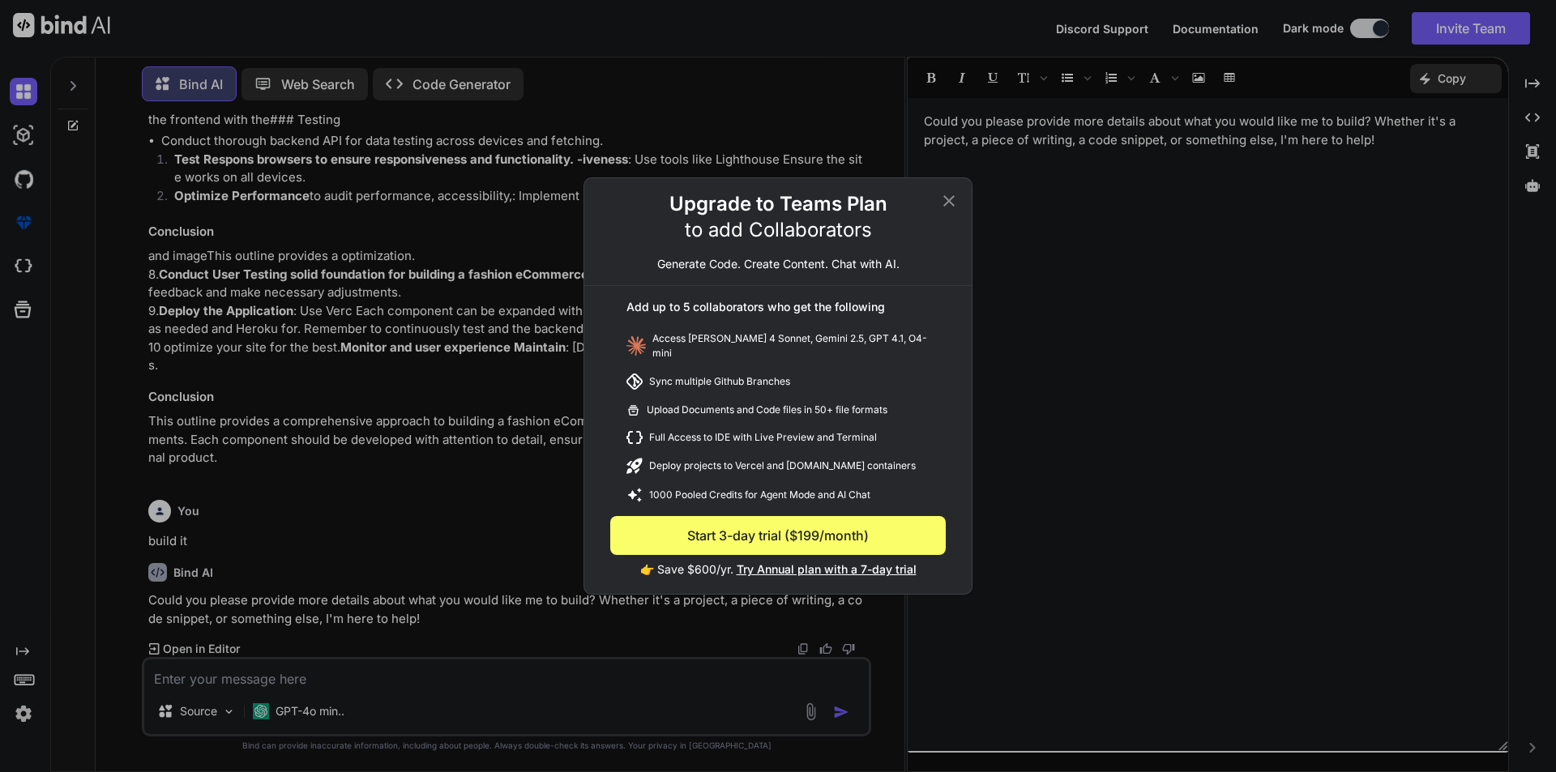
click at [954, 199] on icon at bounding box center [948, 200] width 19 height 19
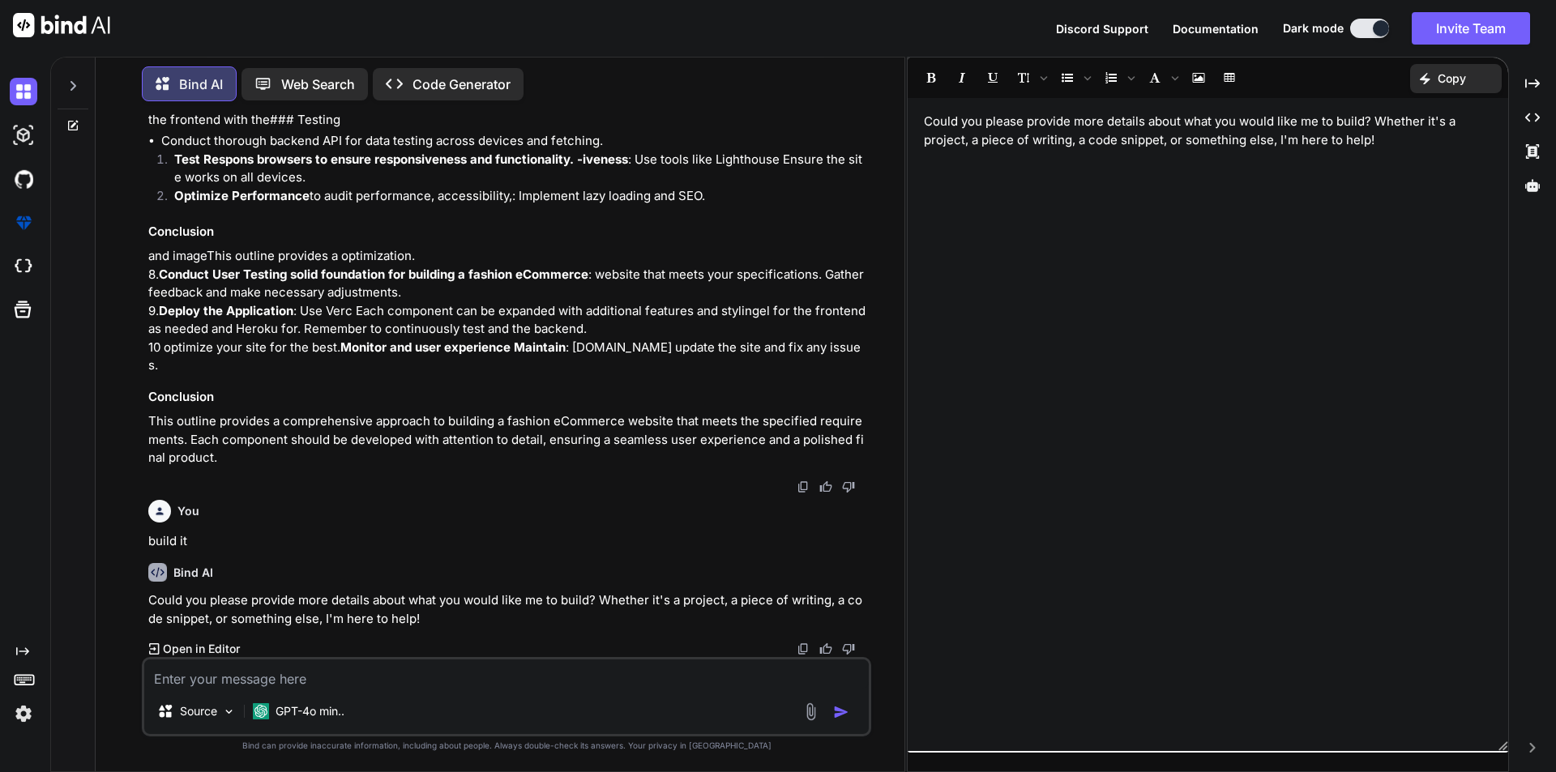
click at [1139, 223] on div "Could you please provide more details about what you would like me to build? Wh…" at bounding box center [1207, 424] width 600 height 637
click at [1374, 143] on p "Could you please provide more details about what you would like me to build? Wh…" at bounding box center [1208, 131] width 568 height 36
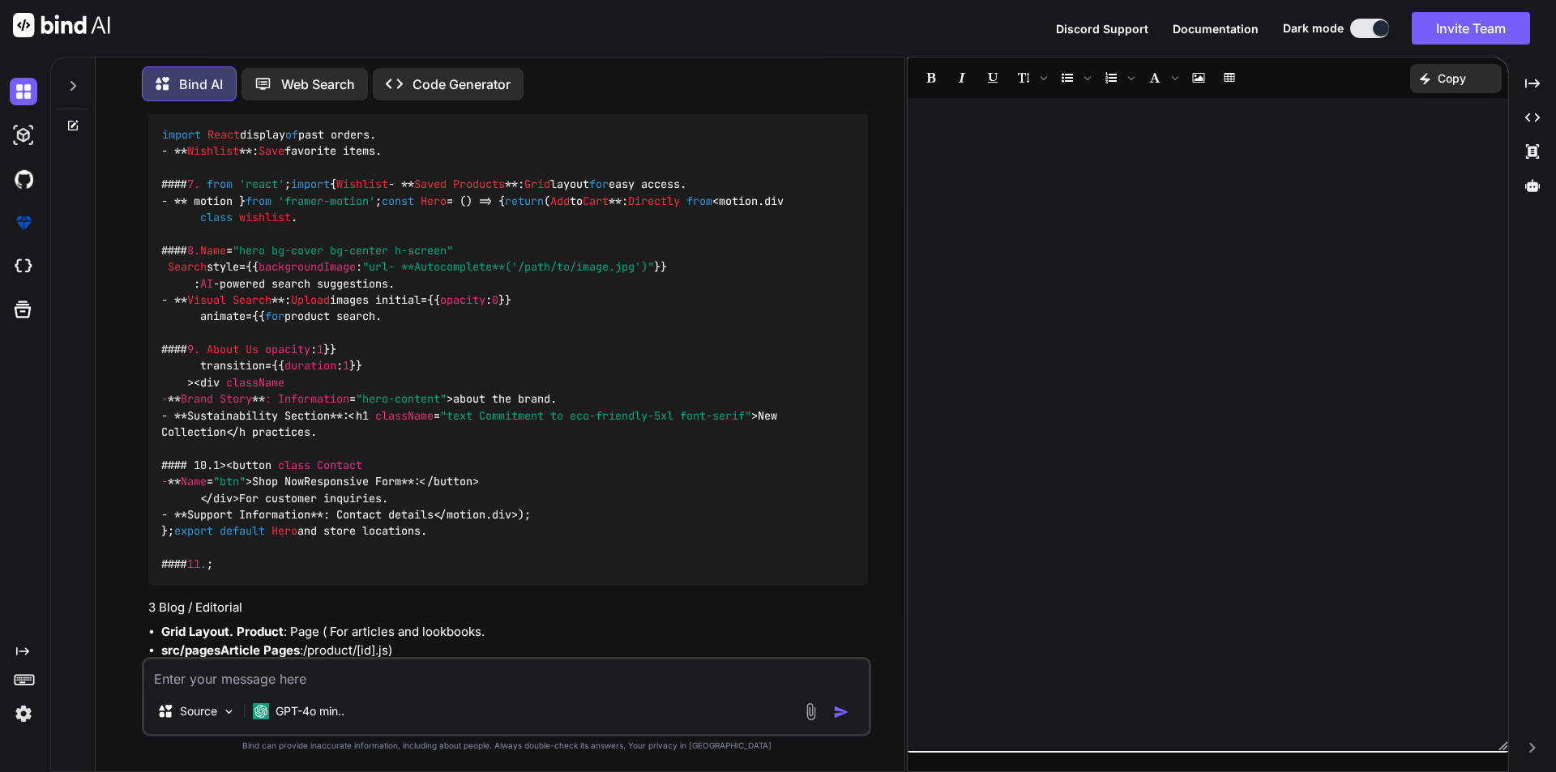
scroll to position [2184, 0]
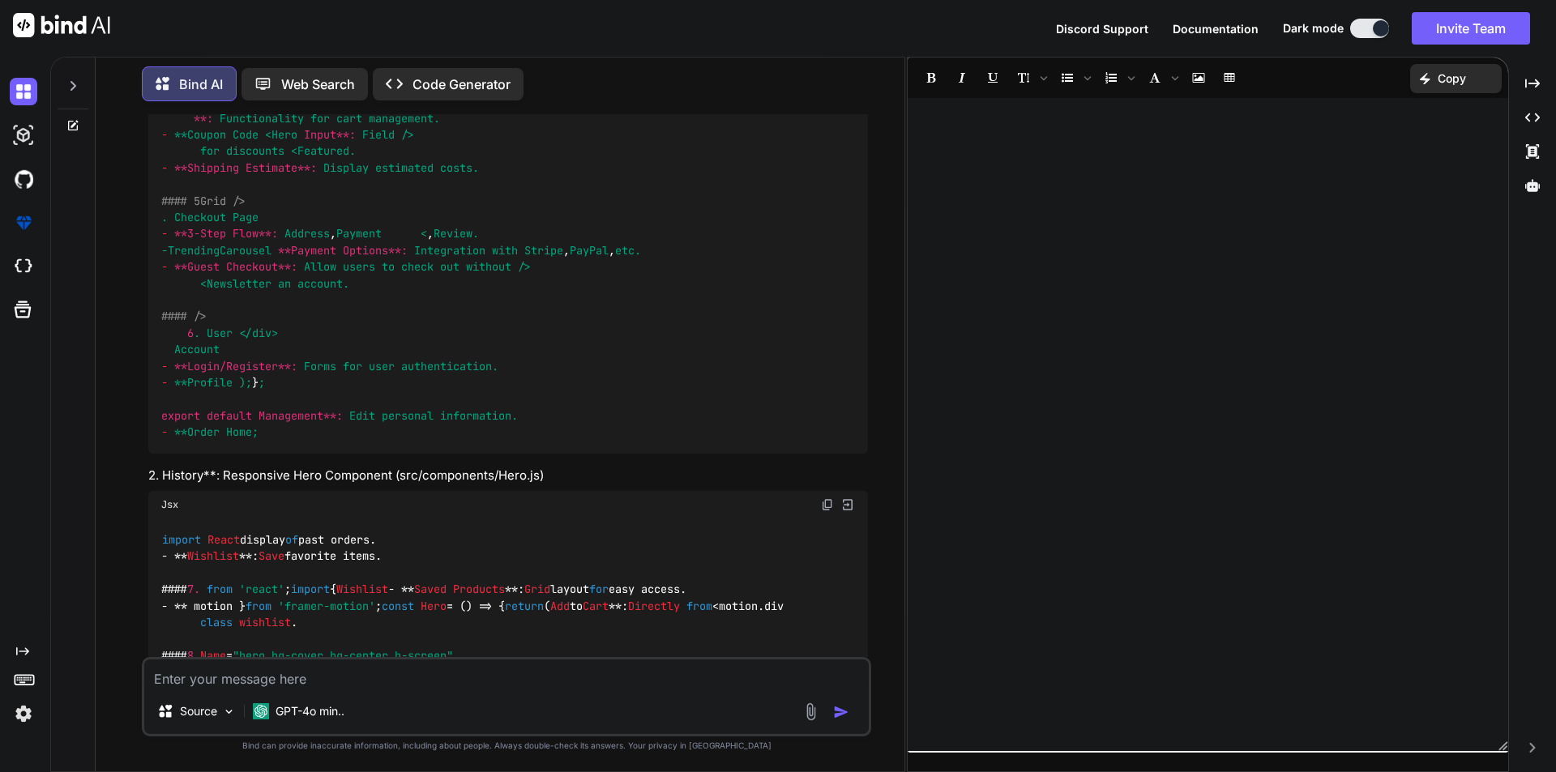
click at [292, 75] on p "Web Search" at bounding box center [318, 84] width 74 height 19
click at [473, 76] on p "Code Generator" at bounding box center [461, 84] width 98 height 19
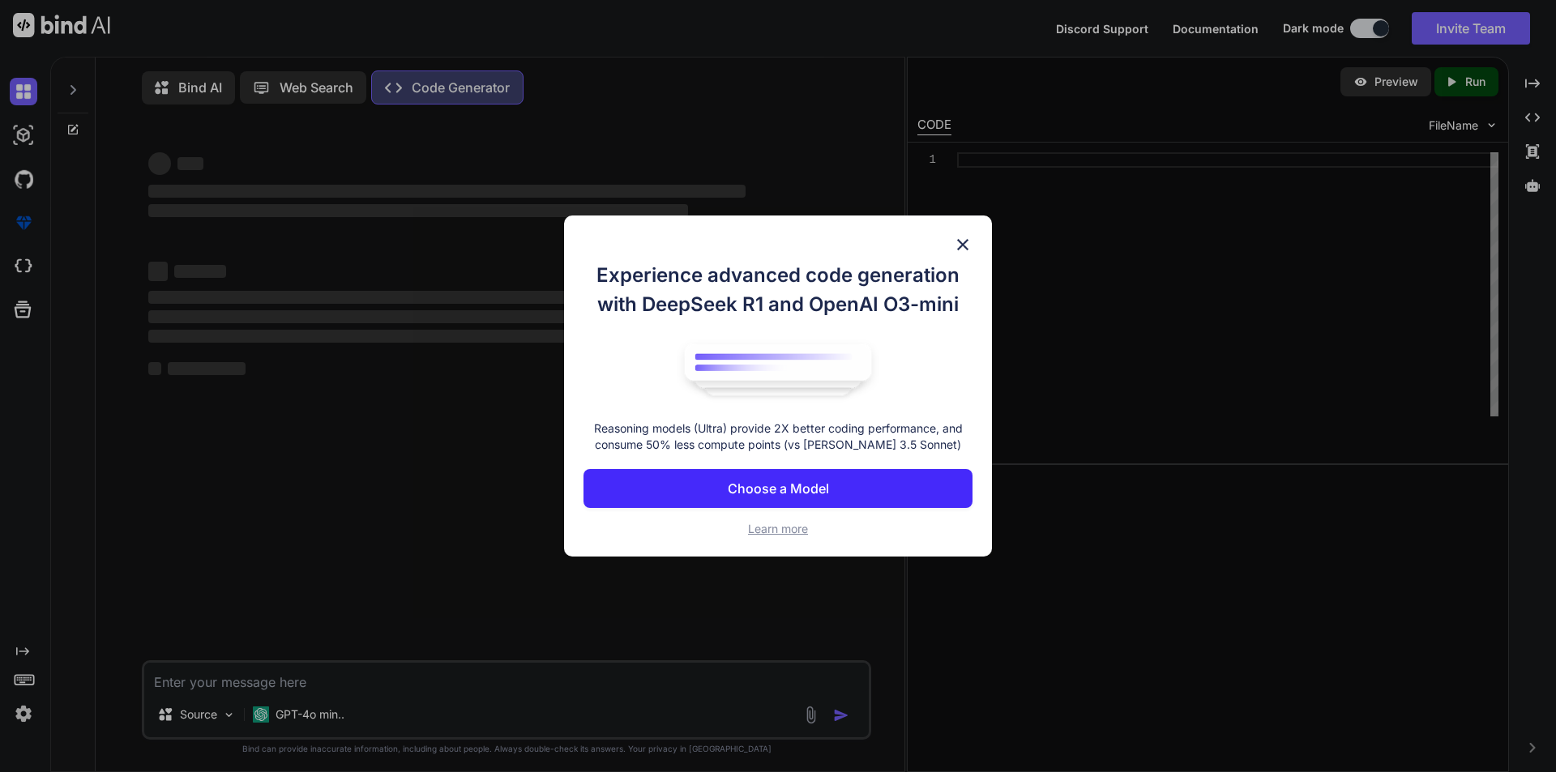
click at [958, 241] on img at bounding box center [962, 244] width 19 height 19
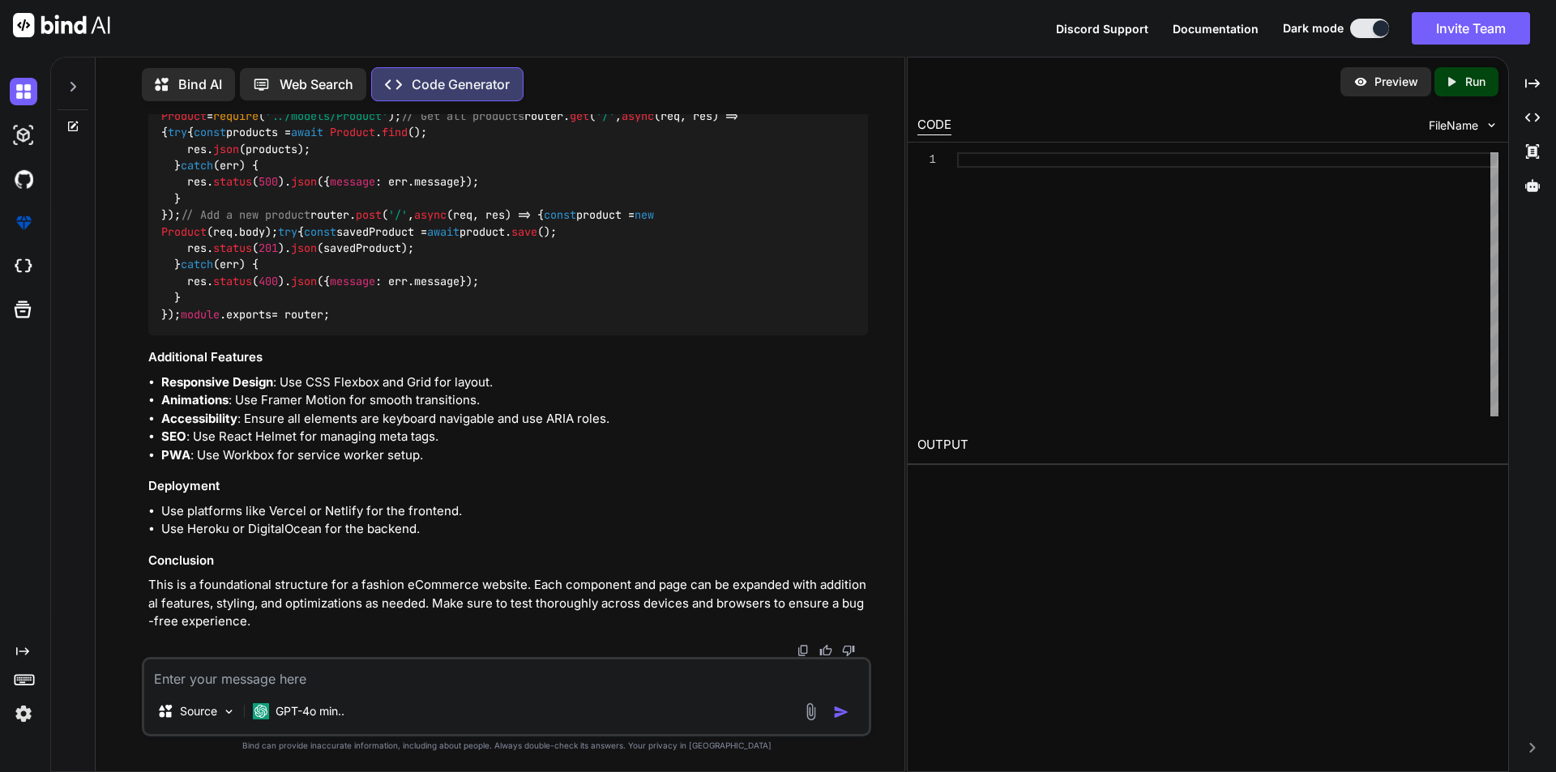
scroll to position [4698, 0]
drag, startPoint x: 550, startPoint y: 364, endPoint x: 644, endPoint y: 360, distance: 94.1
click at [636, 360] on h3 "Additional Features" at bounding box center [507, 357] width 719 height 19
click at [686, 438] on li "SEO : Use React Helmet for managing meta tags." at bounding box center [514, 437] width 707 height 19
drag, startPoint x: 358, startPoint y: 588, endPoint x: 660, endPoint y: 531, distance: 307.6
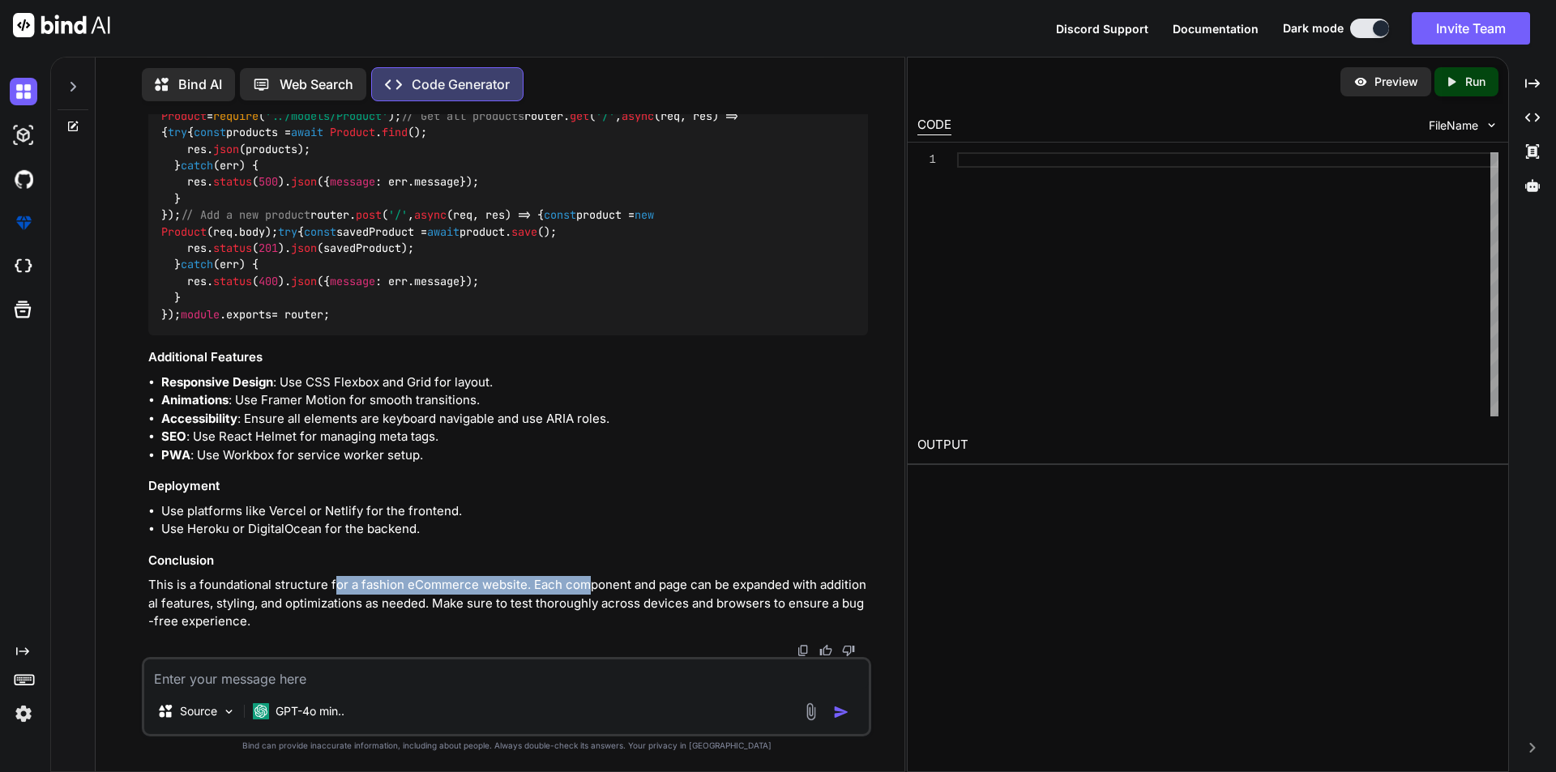
click at [699, 485] on h3 "Deployment" at bounding box center [507, 486] width 719 height 19
